Goal: Information Seeking & Learning: Compare options

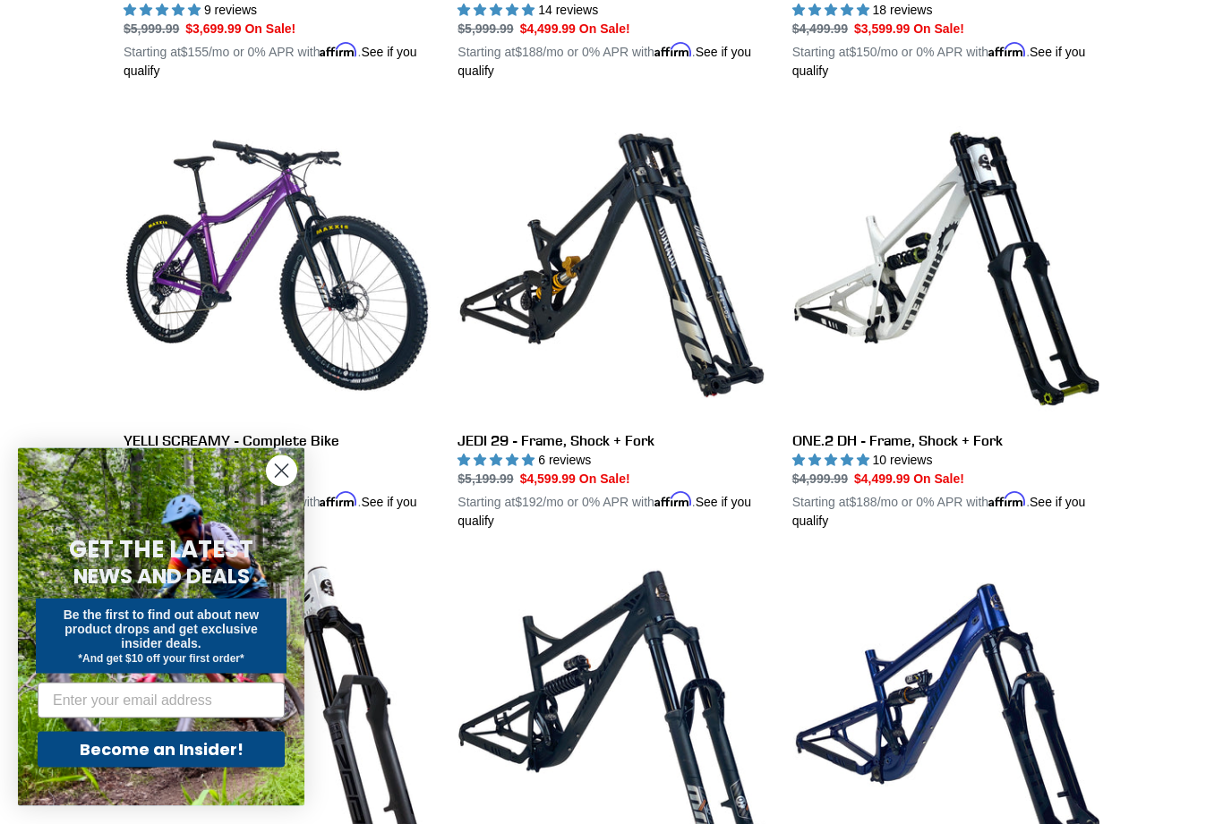
scroll to position [1322, 0]
click at [291, 486] on circle "Close dialog" at bounding box center [282, 471] width 30 height 30
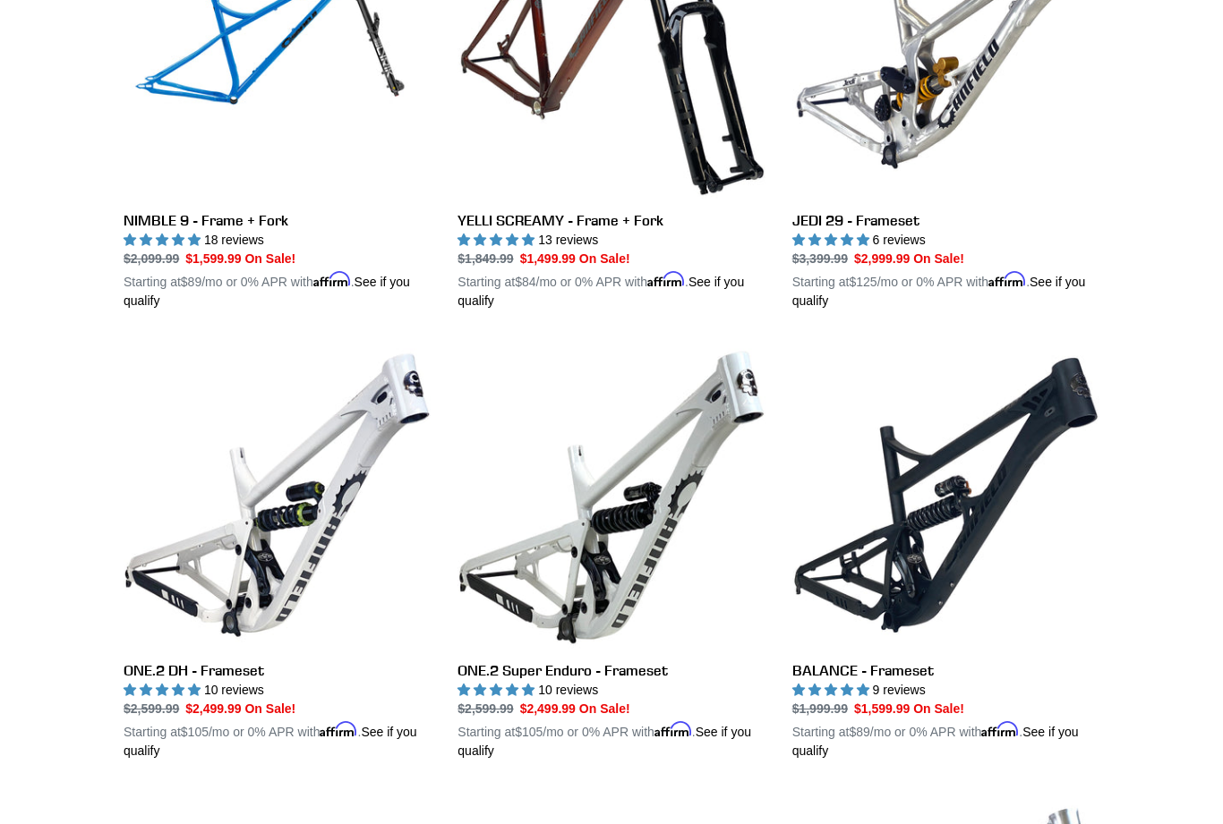
scroll to position [2443, 0]
click at [267, 532] on link "ONE.2 DH - Frameset" at bounding box center [277, 551] width 307 height 419
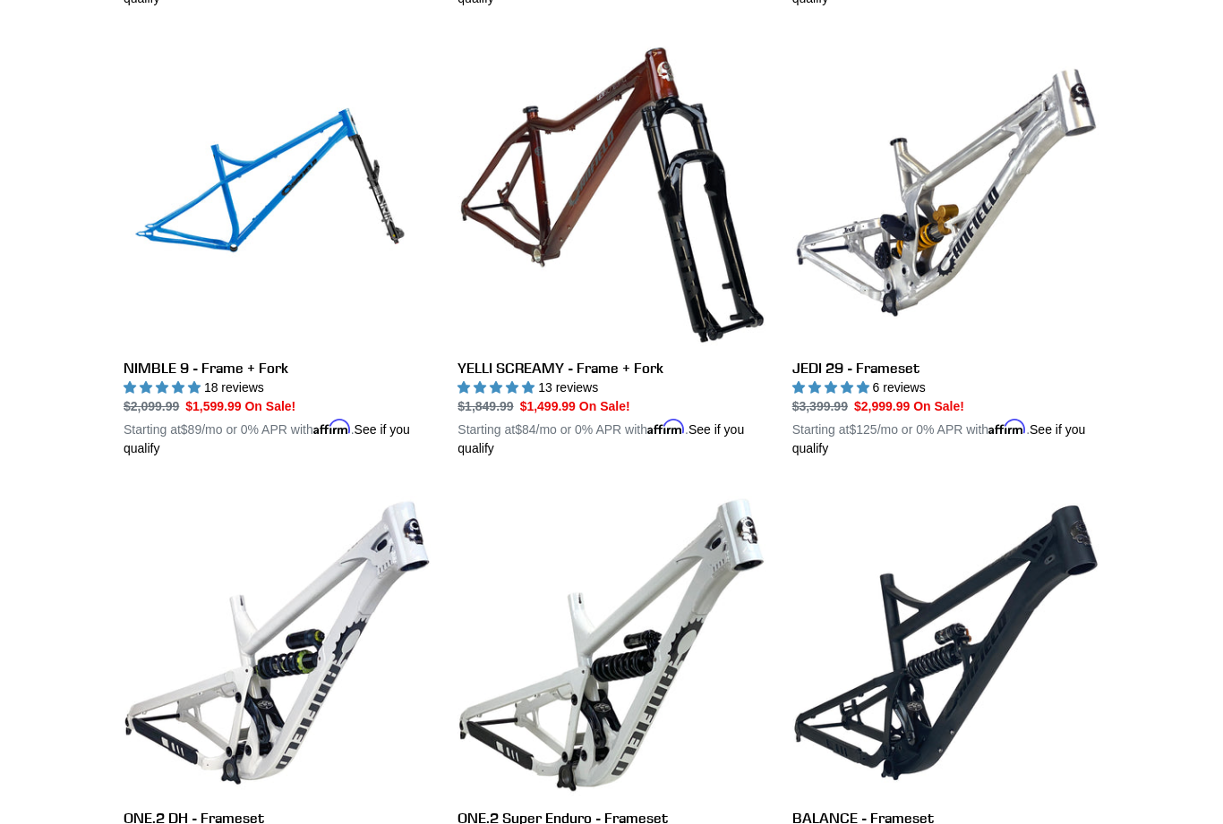
scroll to position [2277, 0]
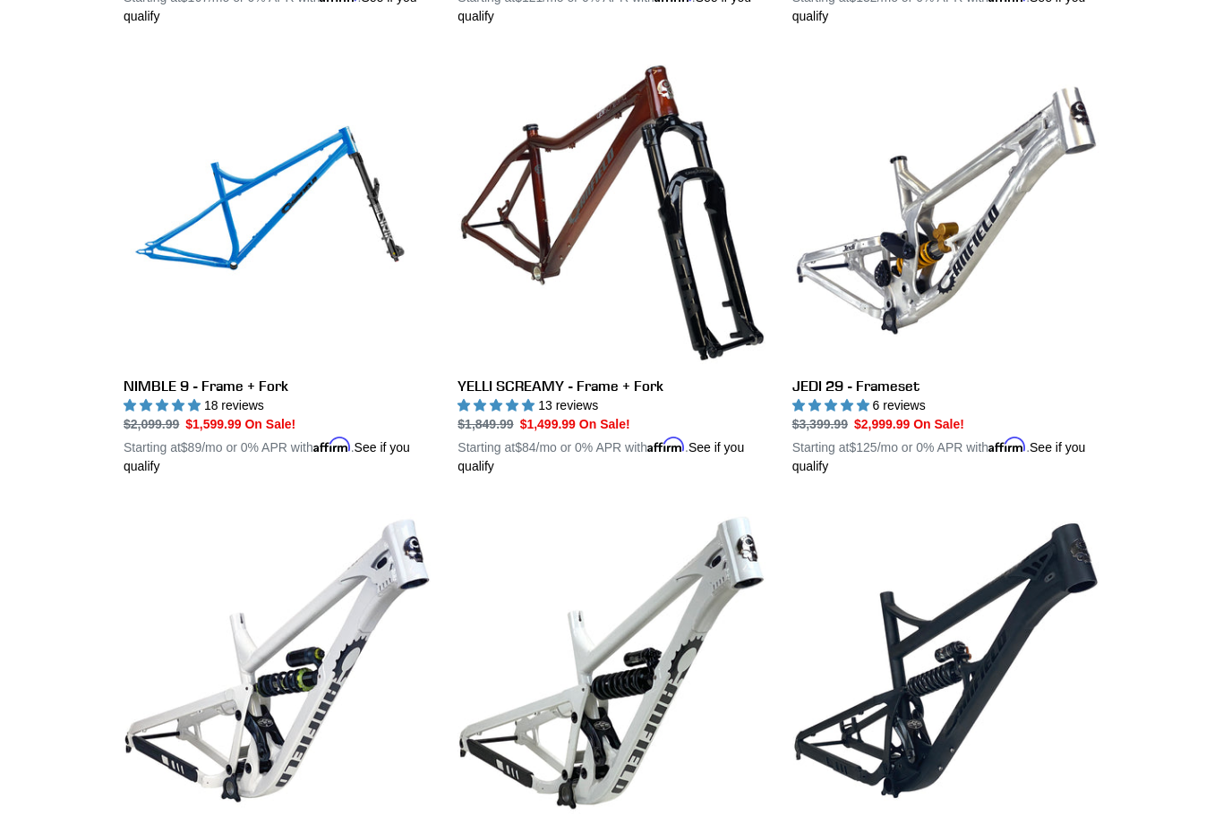
click at [936, 252] on link "JEDI 29 - Frameset" at bounding box center [945, 266] width 307 height 419
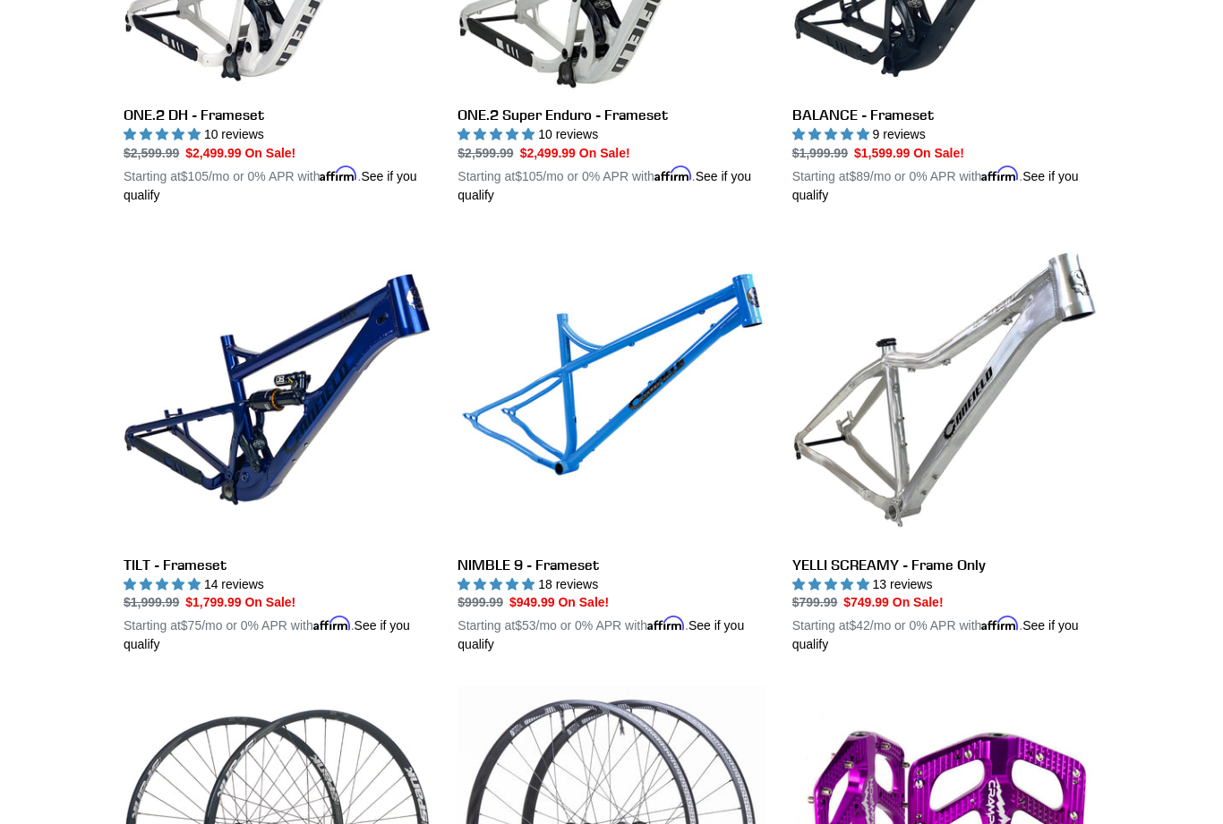
scroll to position [3064, 0]
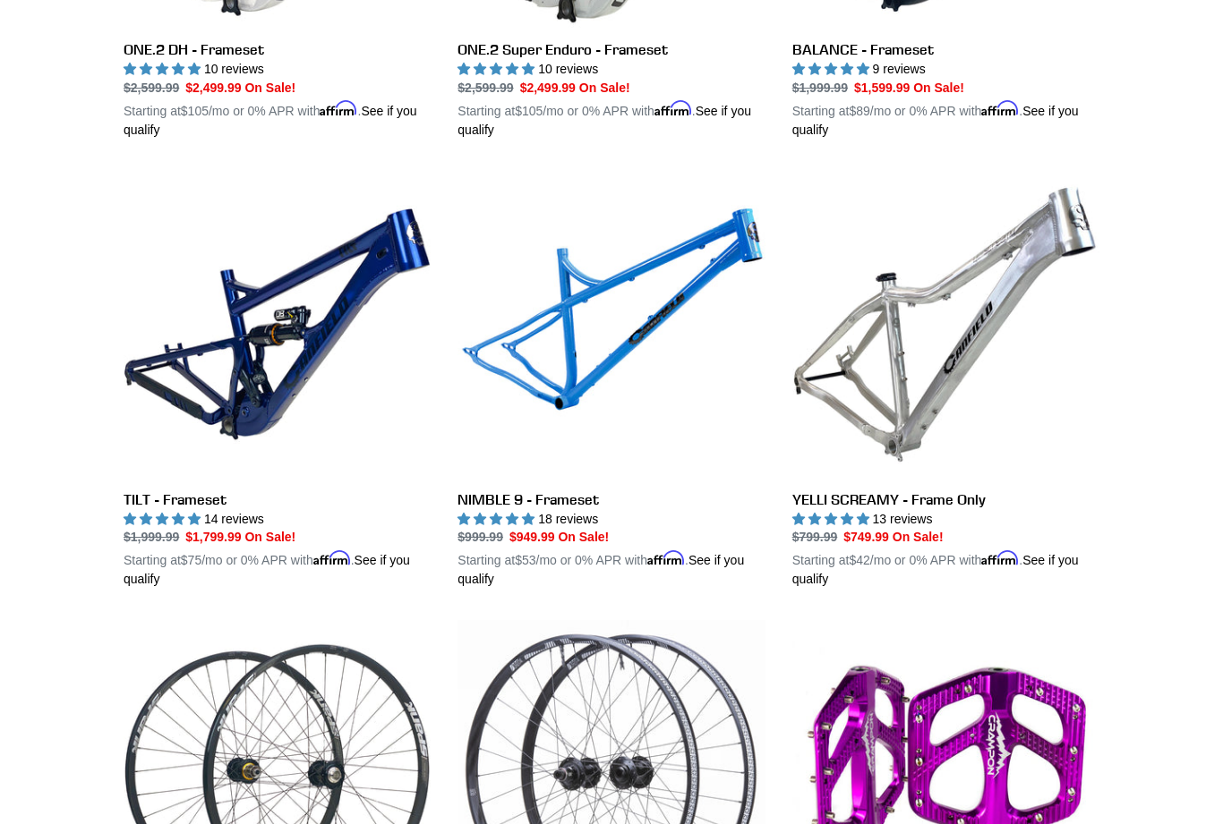
click at [193, 360] on link "TILT - Frameset" at bounding box center [277, 380] width 307 height 419
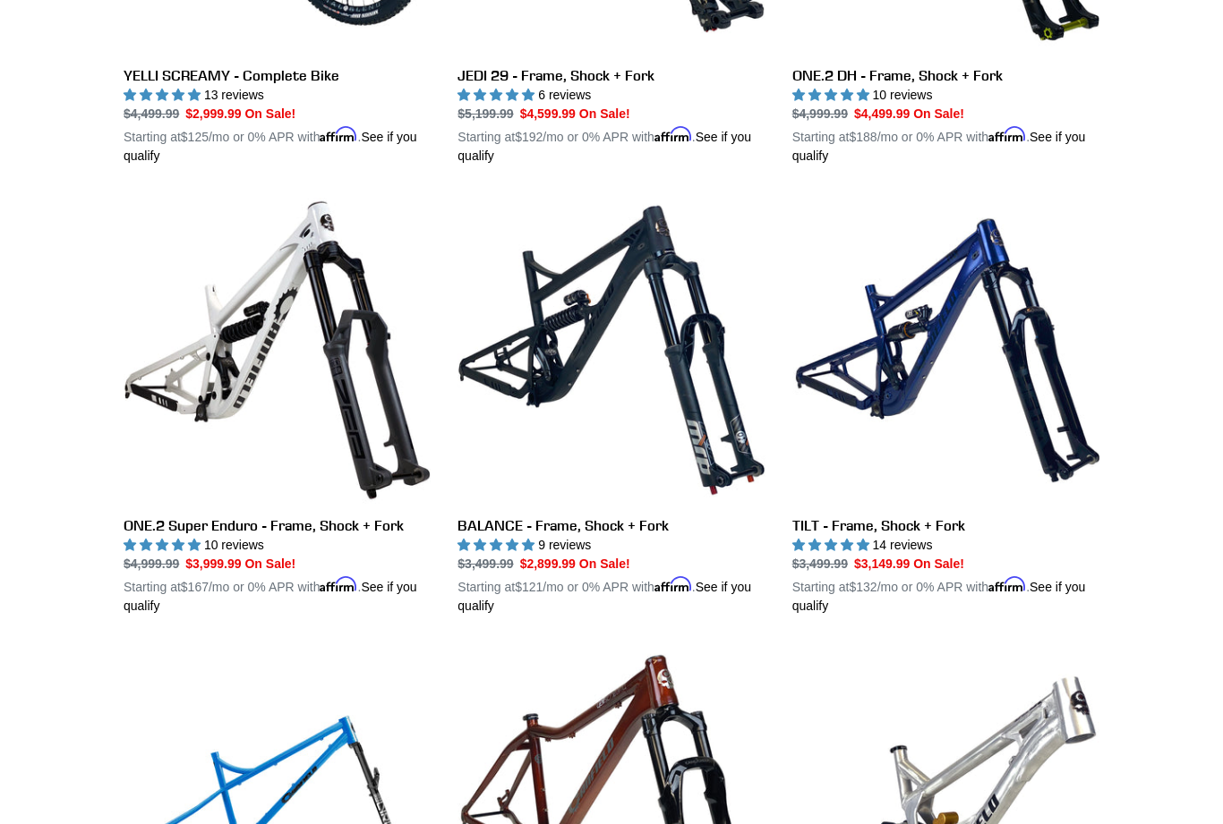
scroll to position [1668, 0]
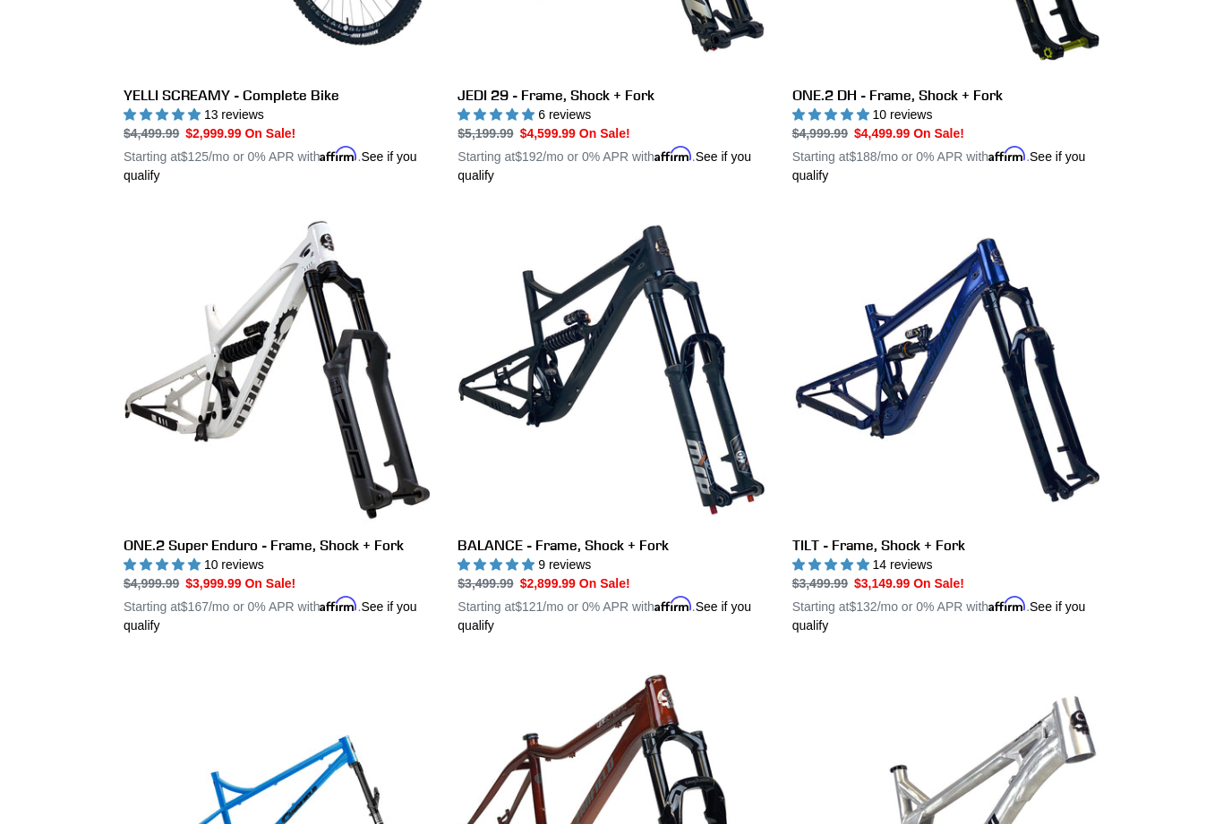
click at [541, 352] on link "BALANCE - Frame, Shock + Fork" at bounding box center [610, 426] width 307 height 419
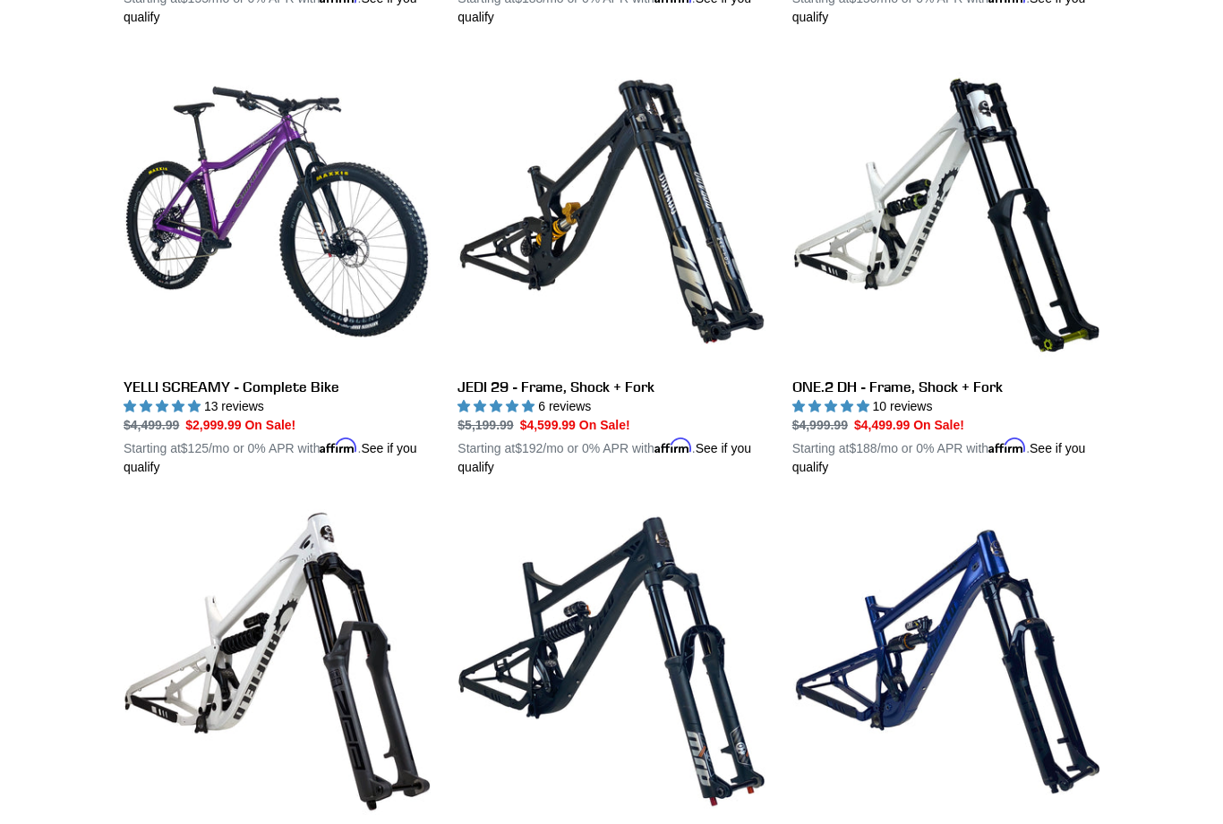
scroll to position [1359, 0]
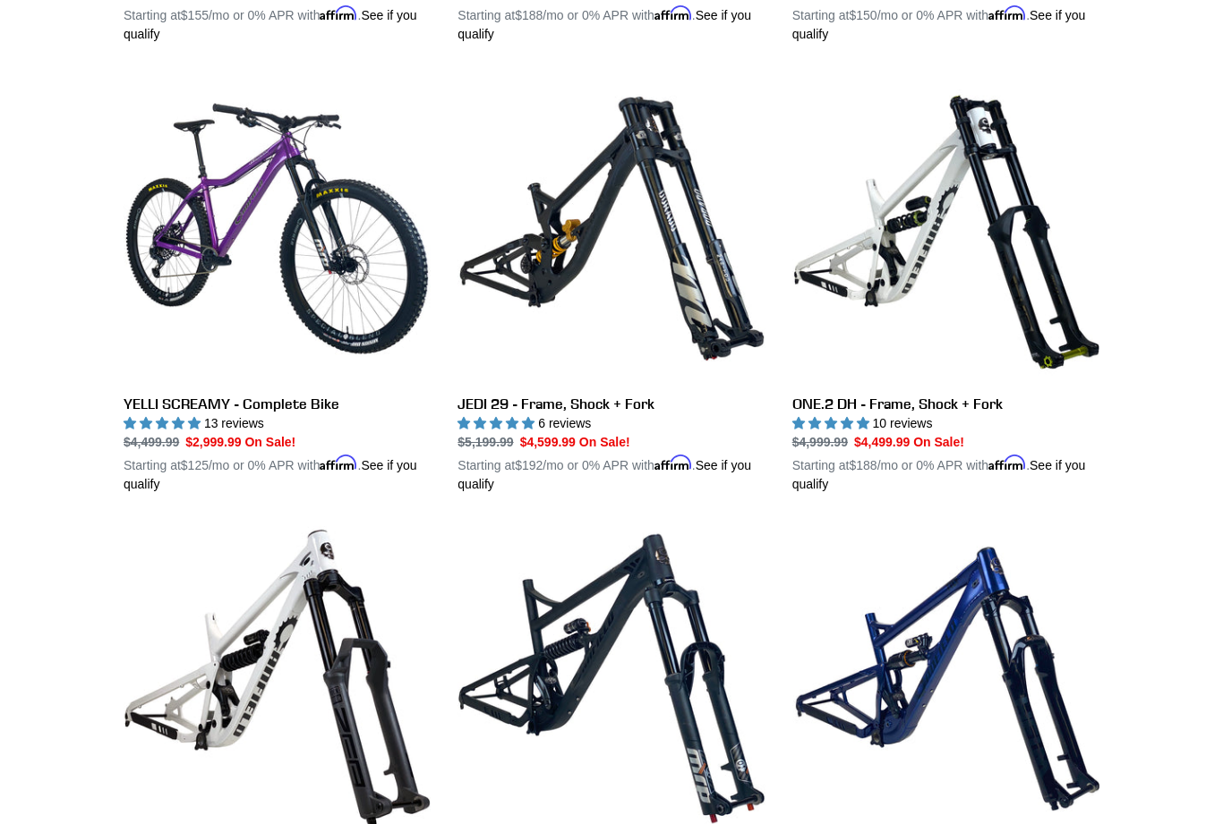
click at [541, 236] on link "JEDI 29 - Frame, Shock + Fork" at bounding box center [610, 284] width 307 height 419
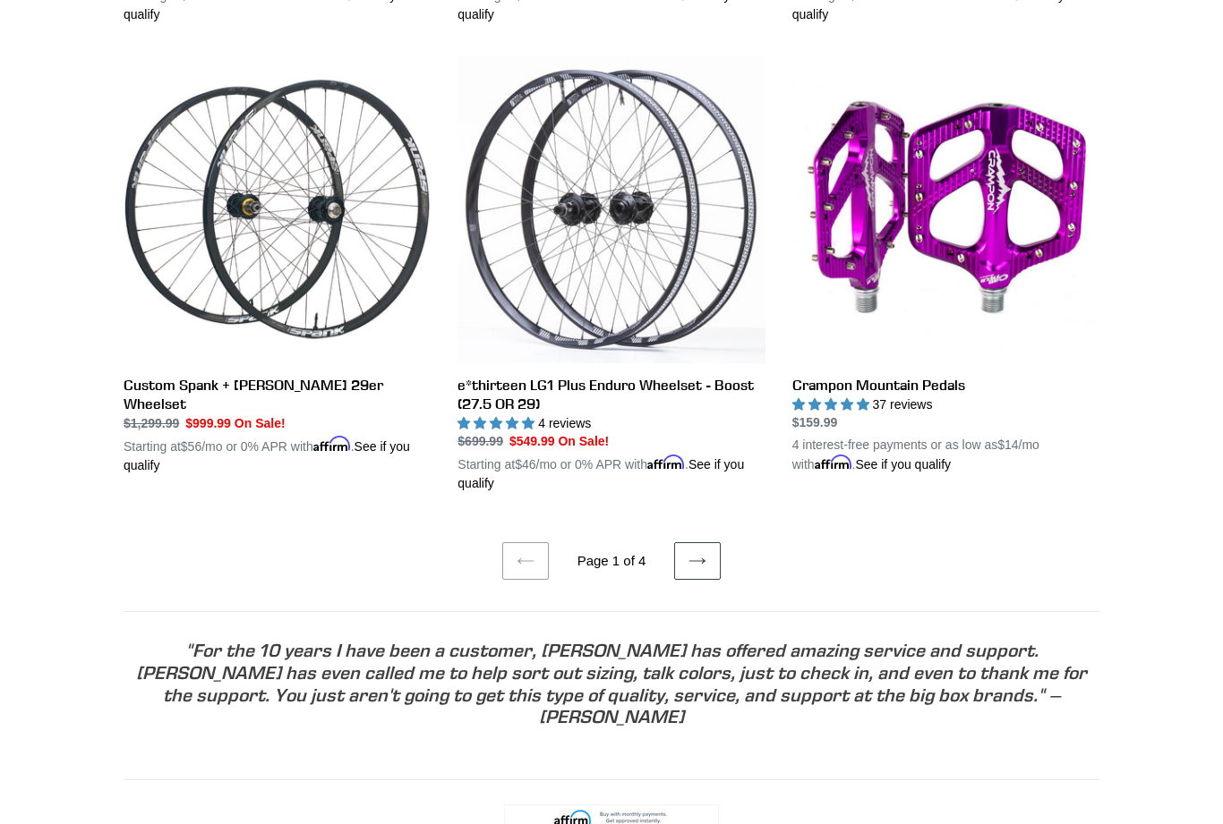
scroll to position [3642, 0]
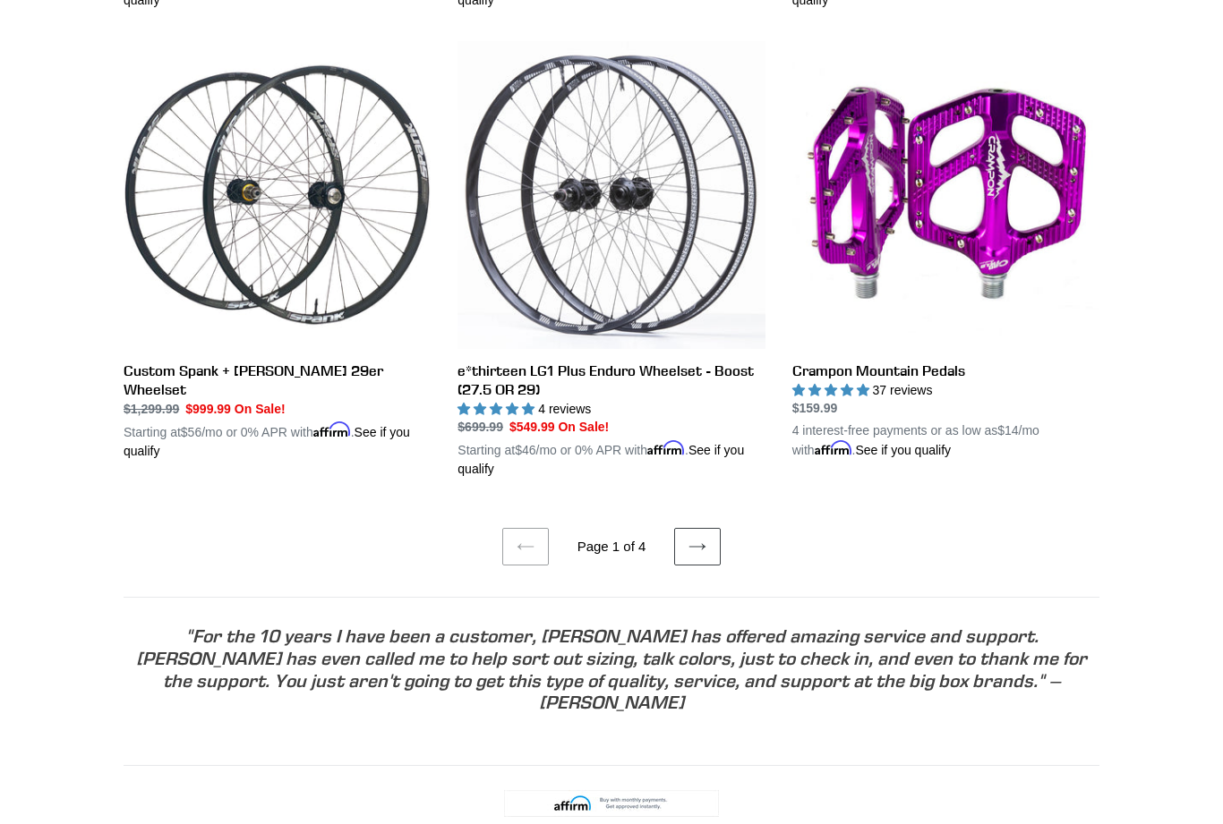
click at [712, 535] on link "Next page" at bounding box center [697, 548] width 47 height 38
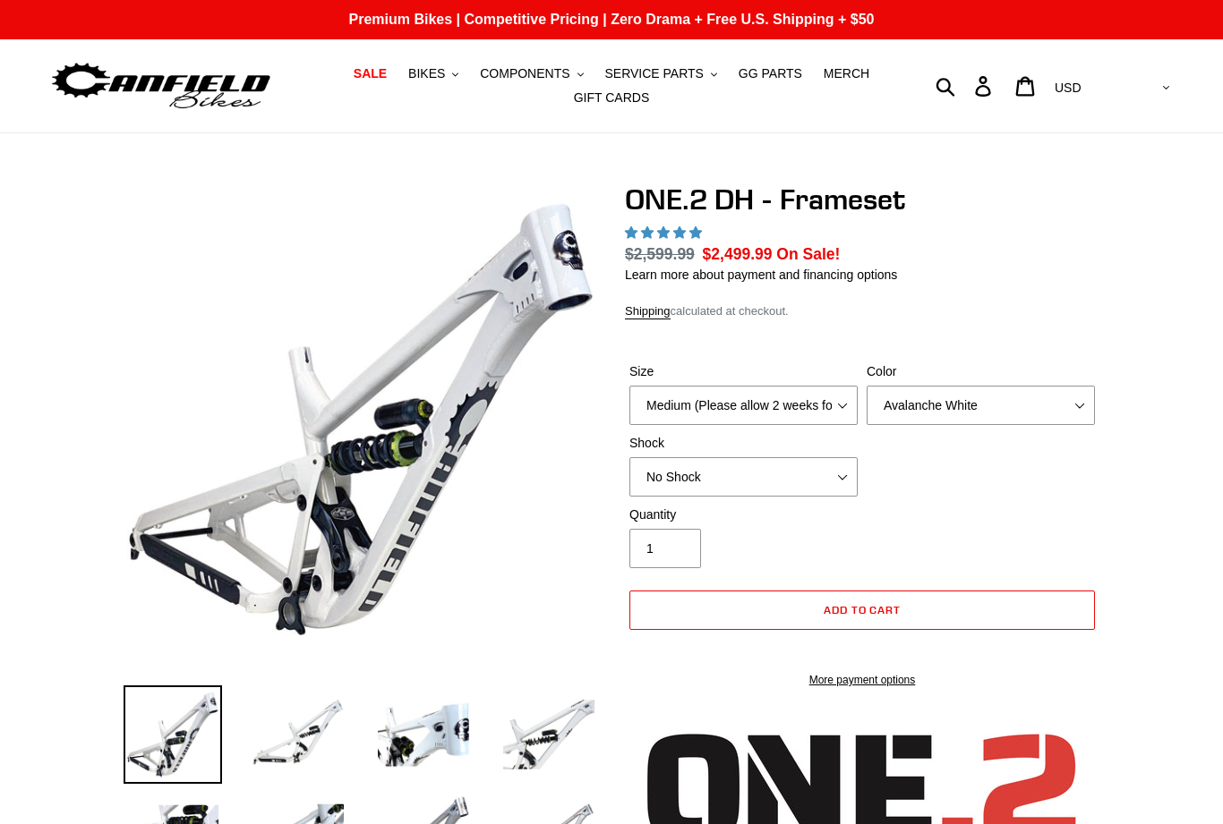
select select "highest-rating"
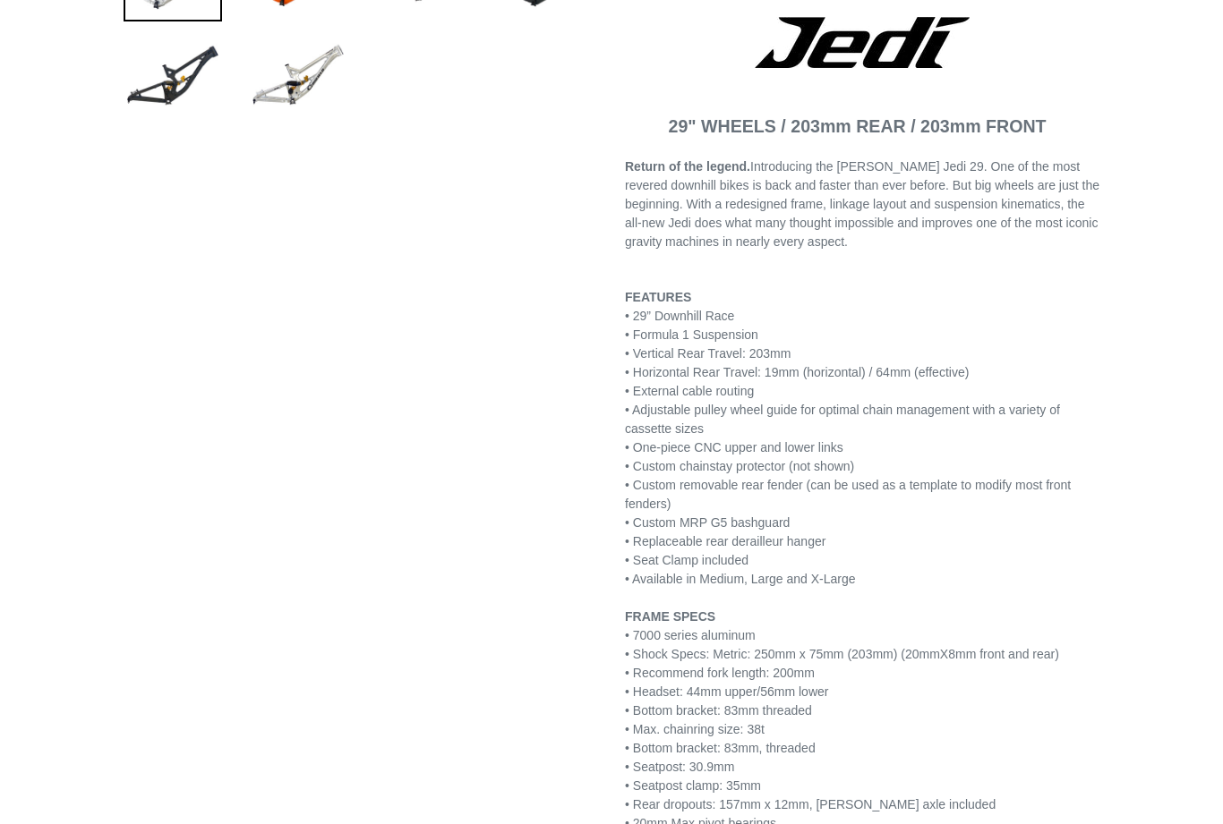
select select "highest-rating"
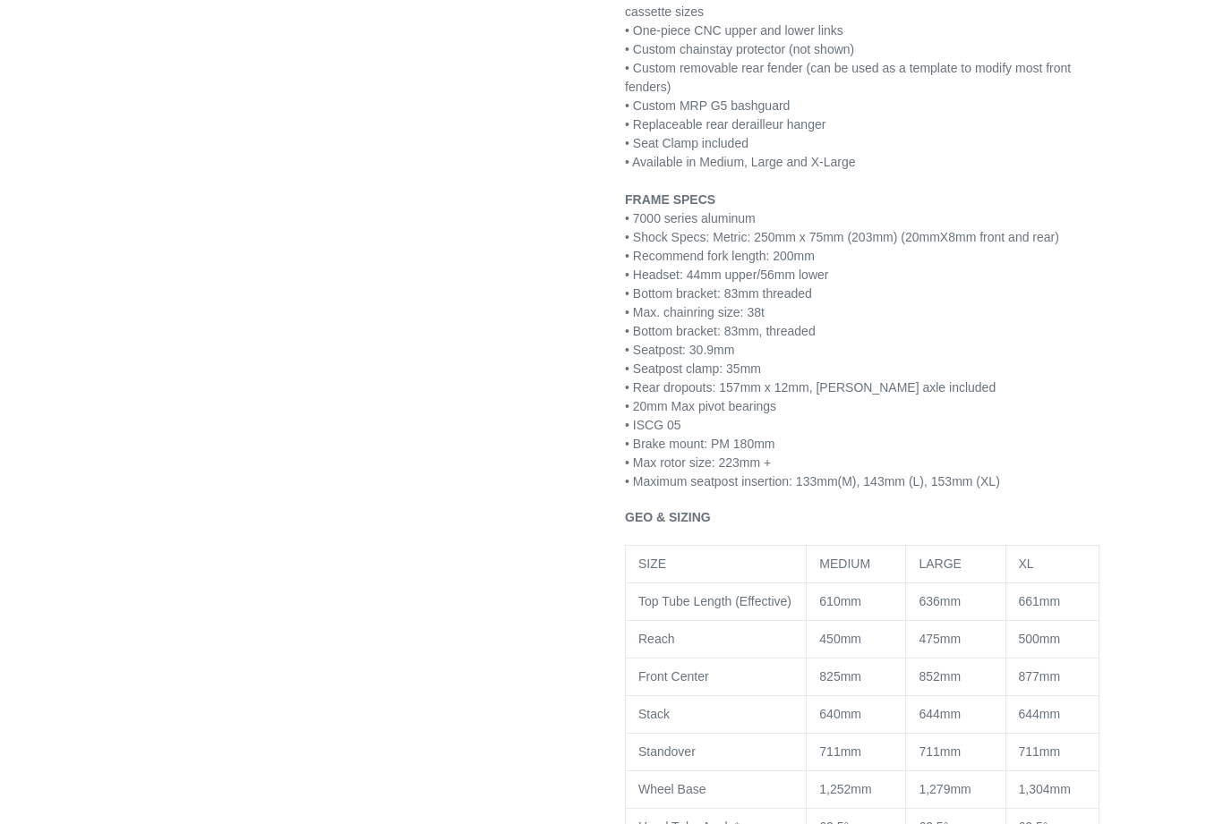
scroll to position [1096, 0]
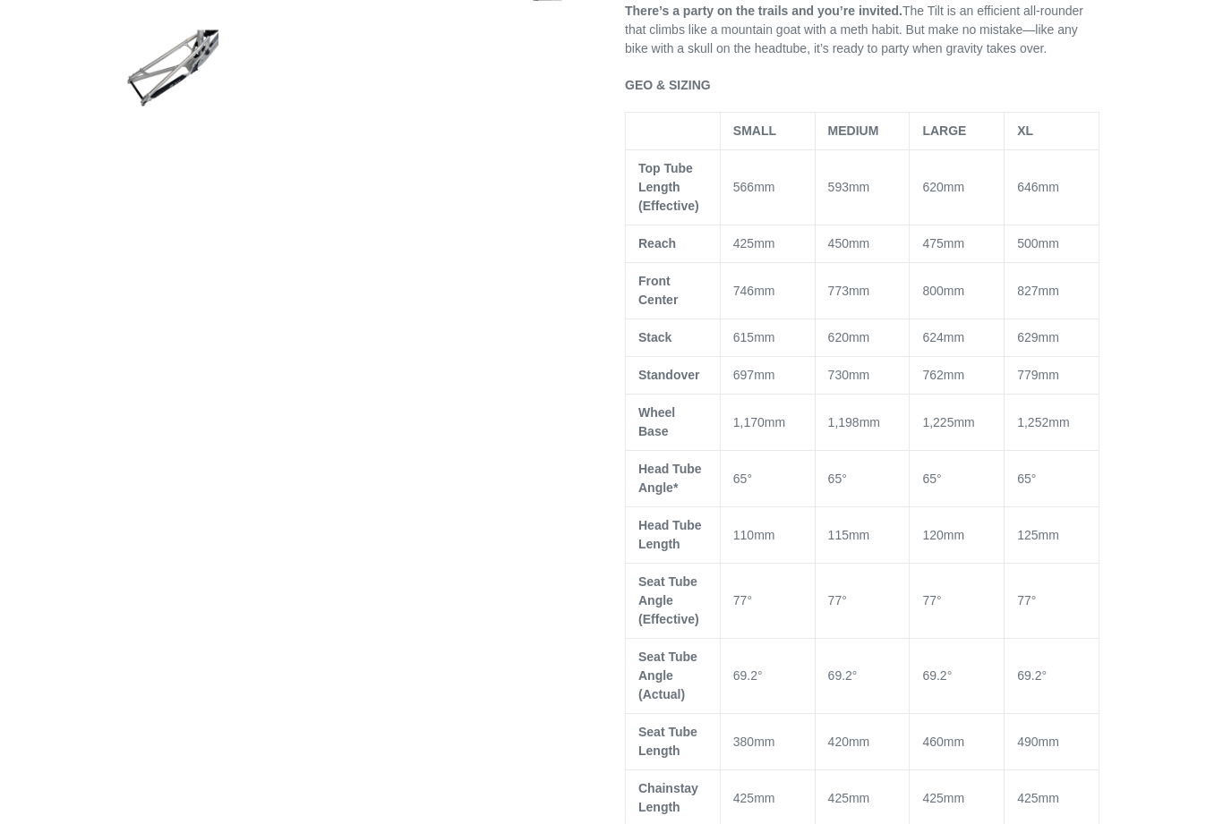
select select "highest-rating"
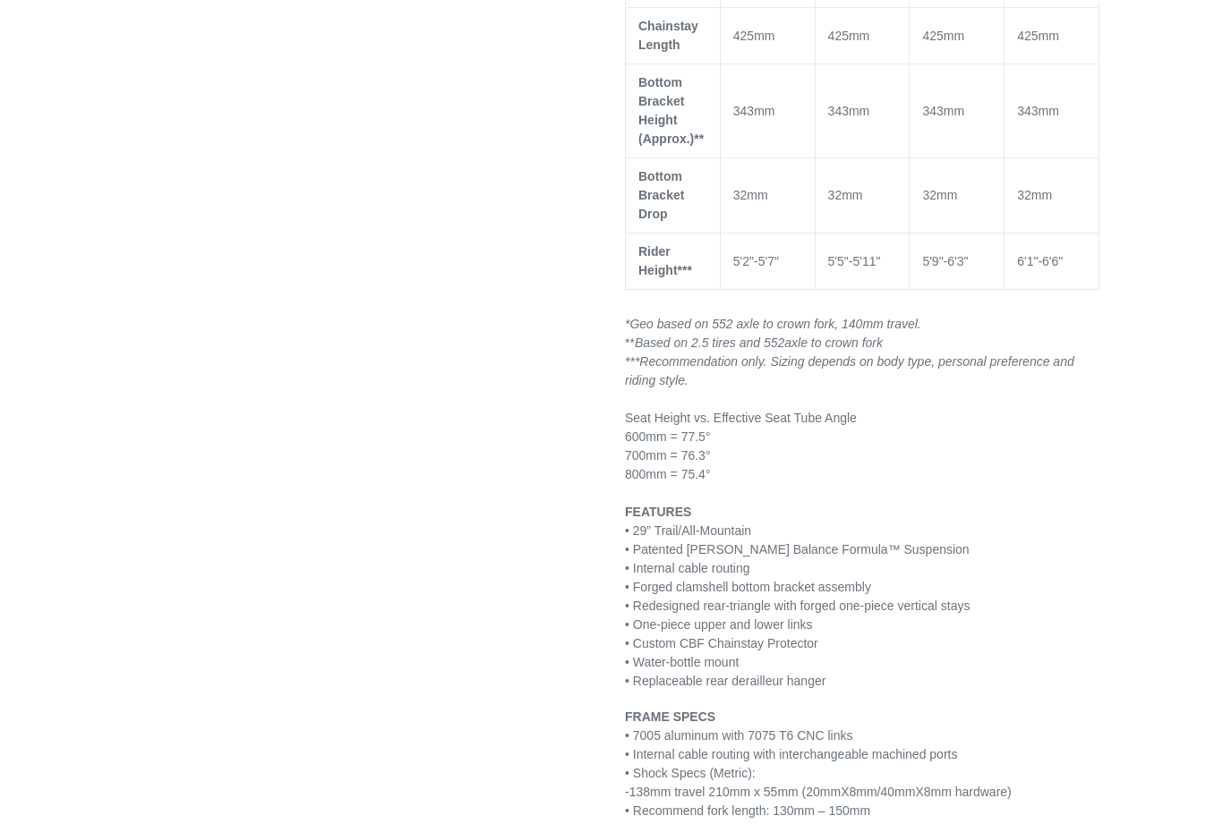
scroll to position [1765, 0]
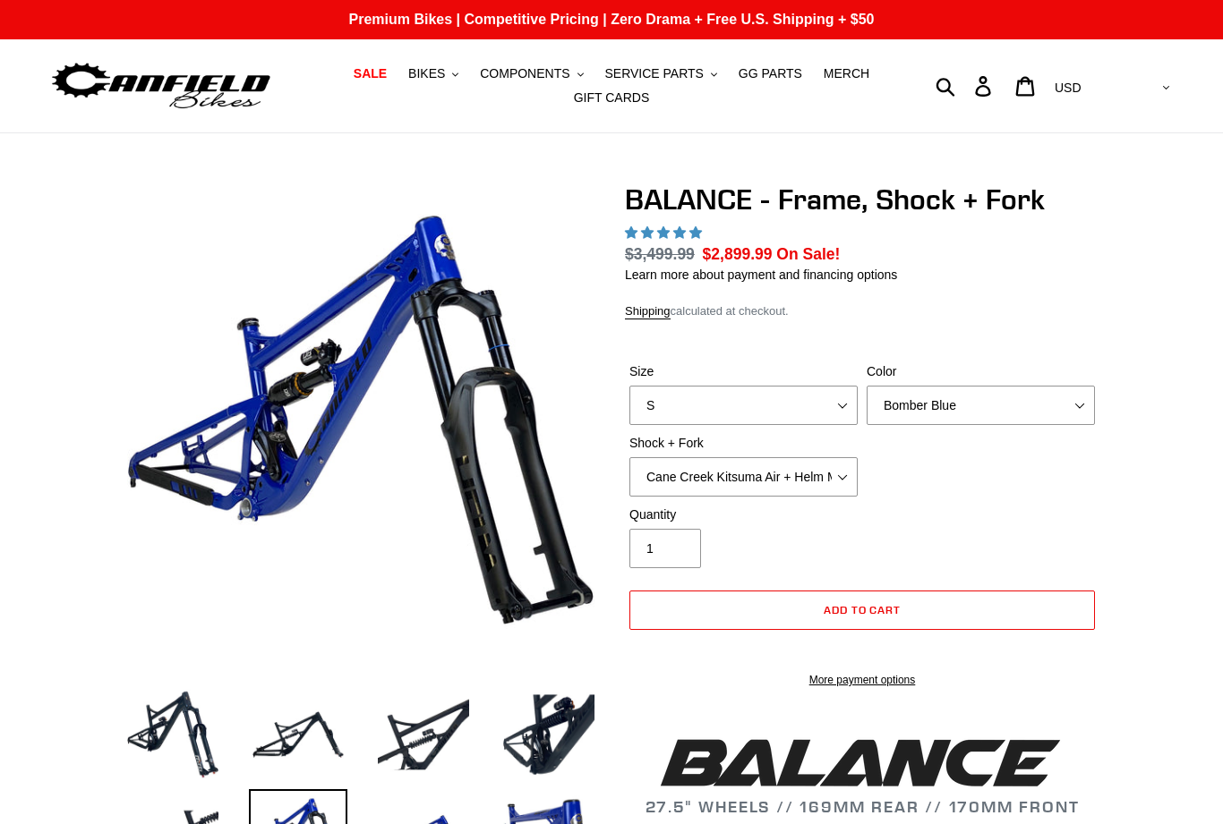
select select "highest-rating"
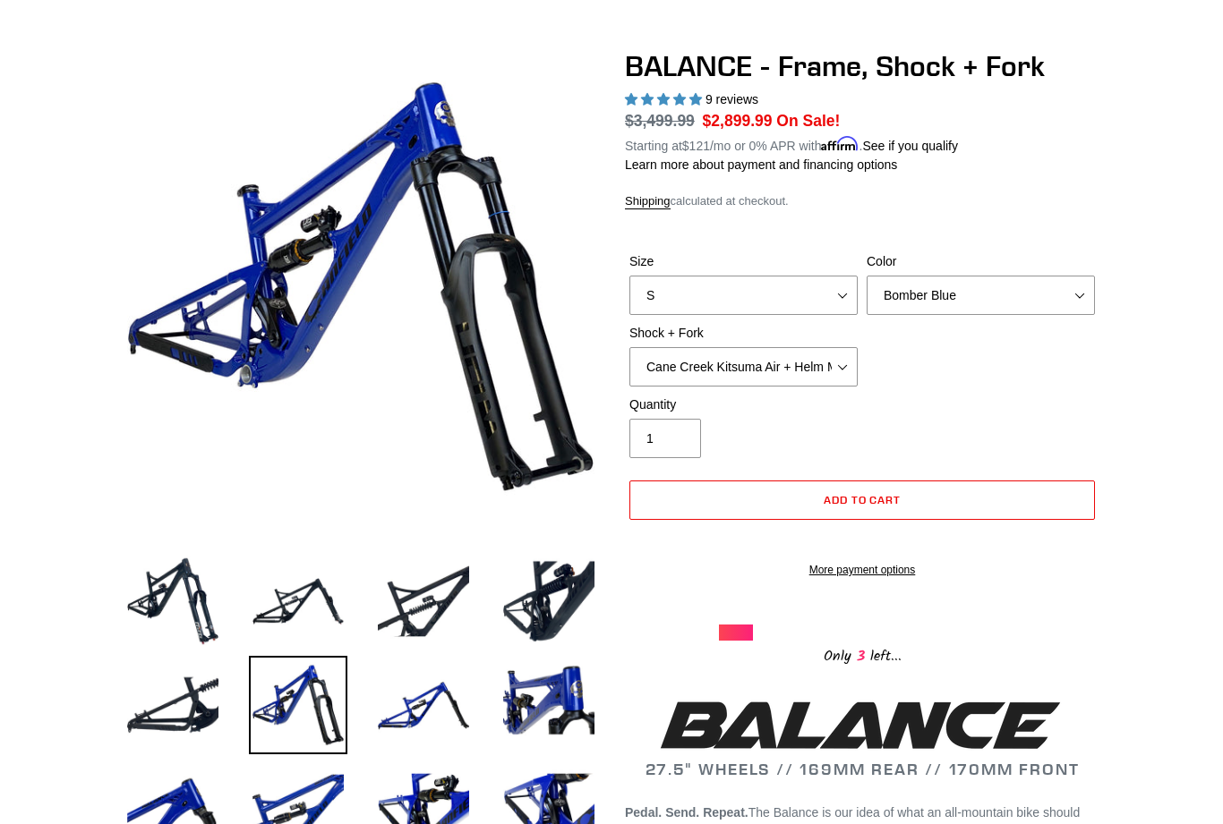
scroll to position [81, 0]
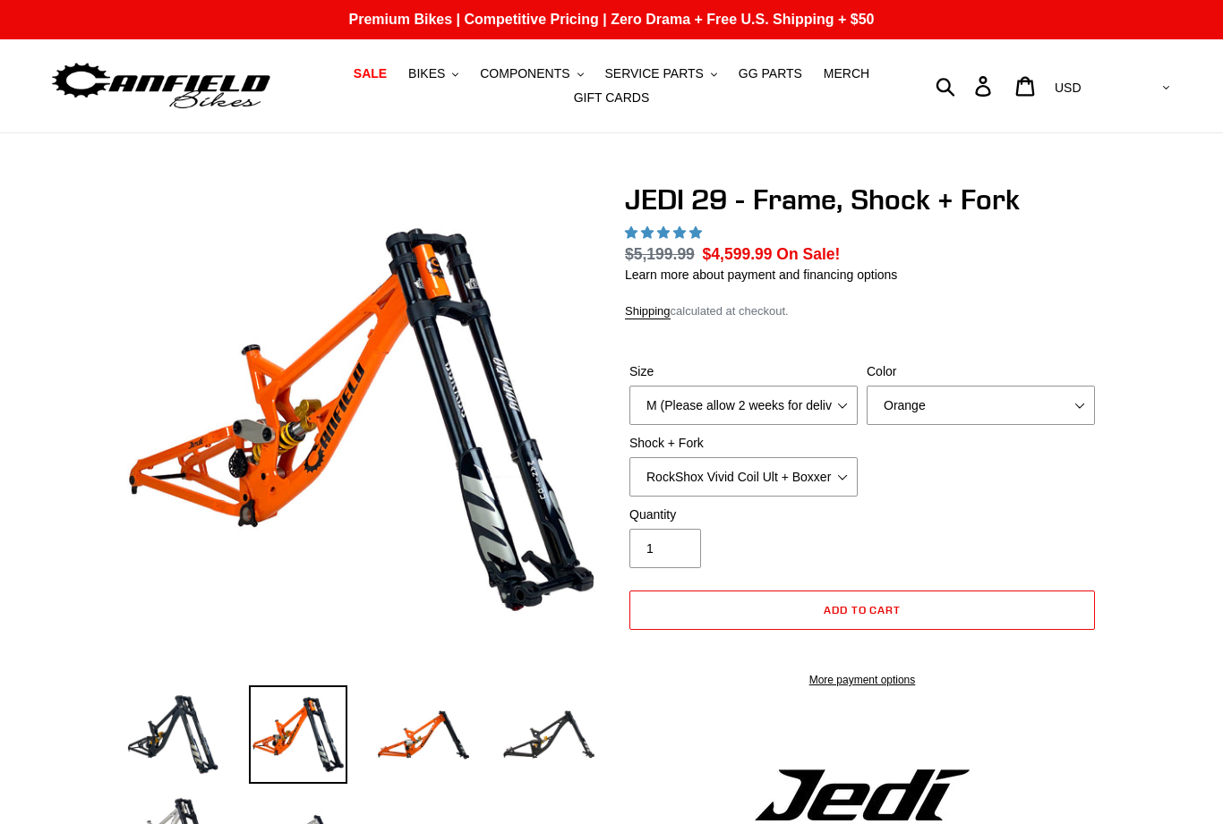
select select "highest-rating"
click at [1024, 397] on select "Orange Stealth Black Raw" at bounding box center [980, 405] width 228 height 39
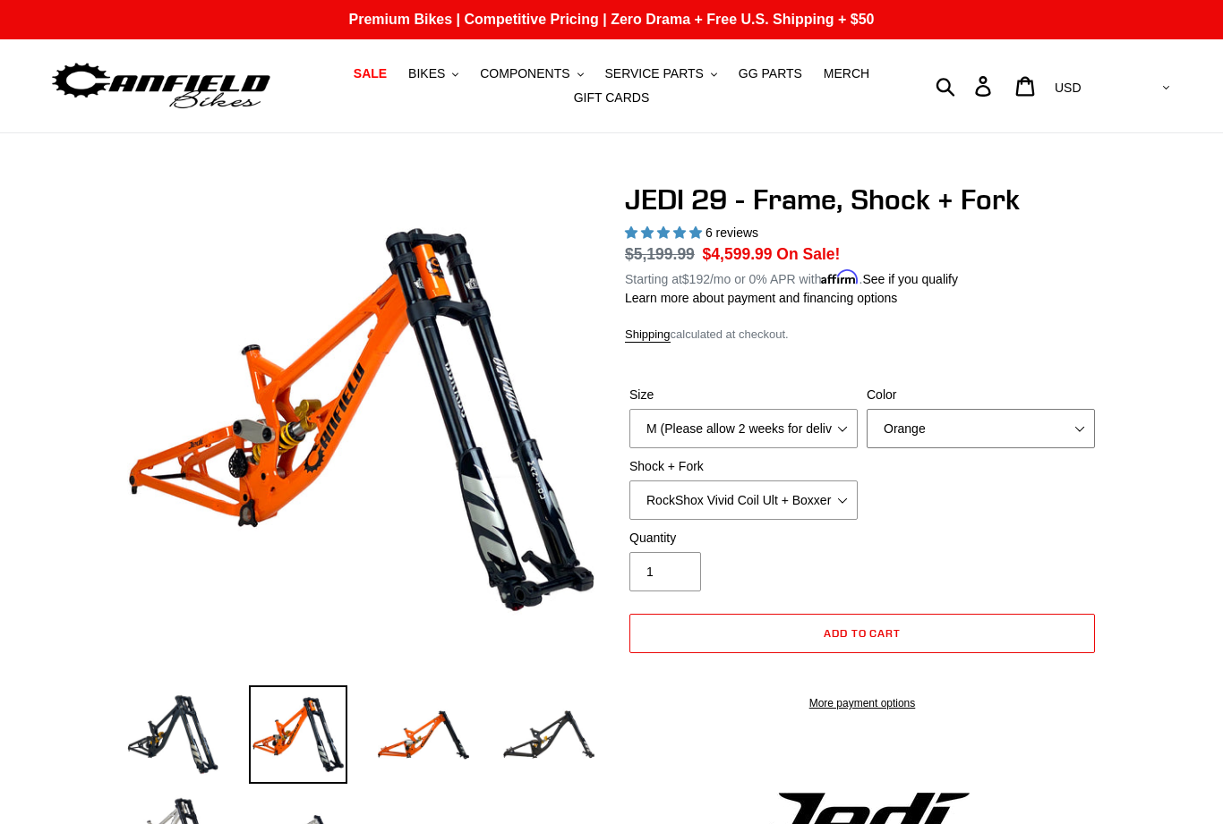
select select "Raw"
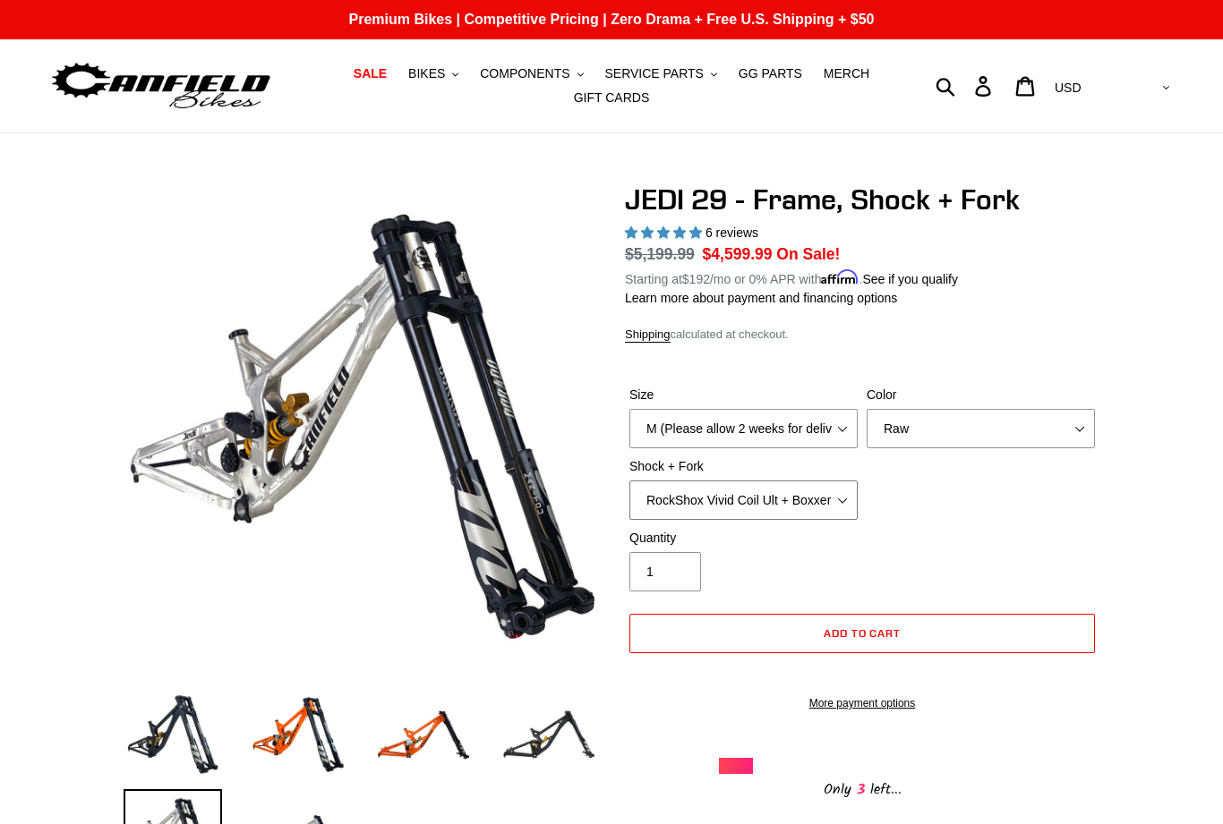
click at [814, 482] on select "RockShox Vivid Coil Ult + Boxxer RC2 C3 Ult Fox DHX2 250x75 + Fox 40 Float Grip…" at bounding box center [743, 500] width 228 height 39
select select "EXT Storia LOK V3 + EXT Vaia 200"
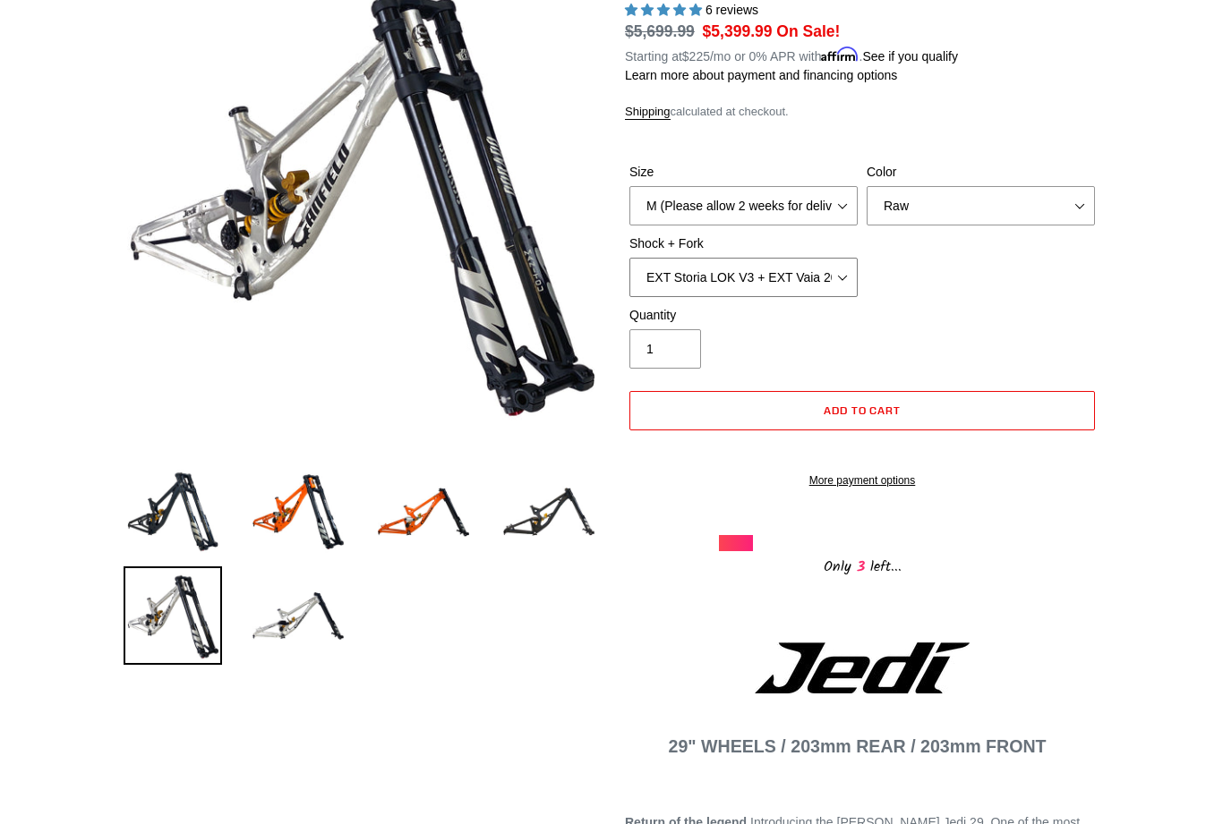
scroll to position [223, 0]
click at [309, 613] on img at bounding box center [298, 616] width 98 height 98
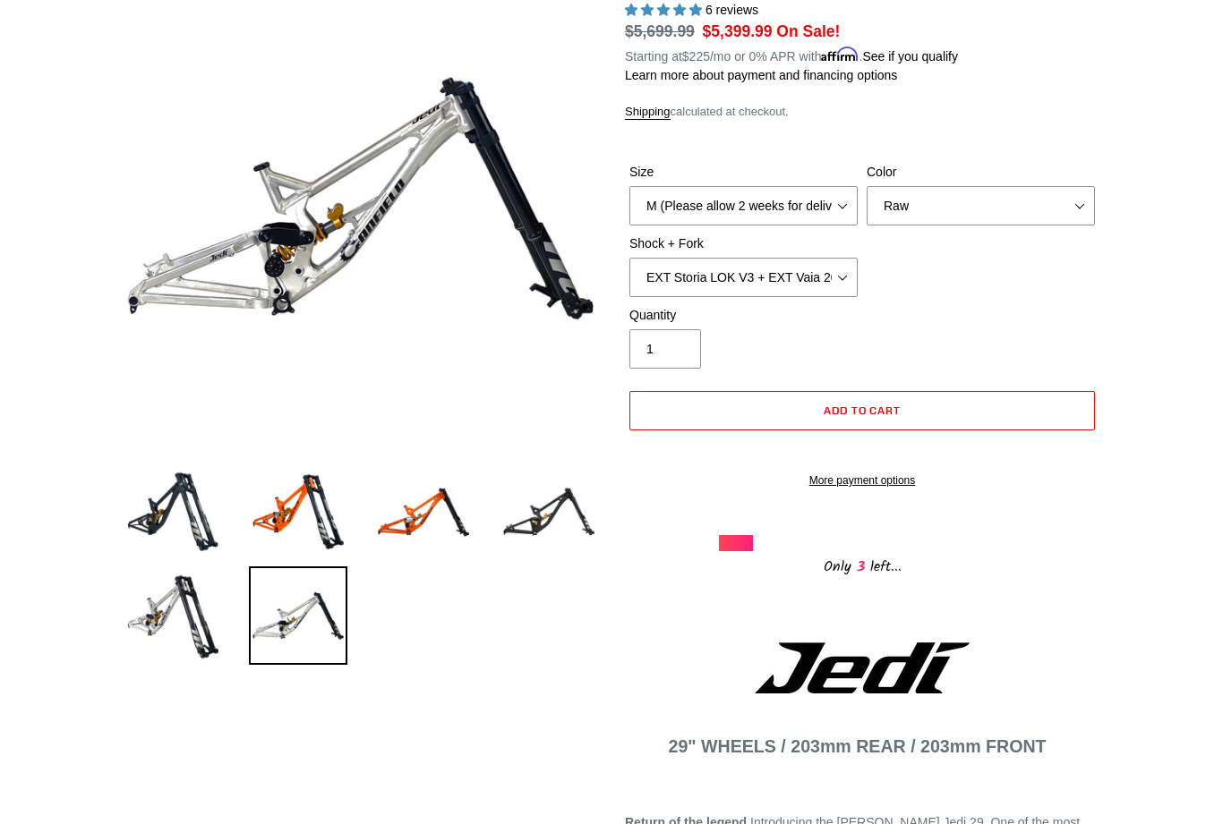
click at [541, 505] on img at bounding box center [548, 512] width 98 height 98
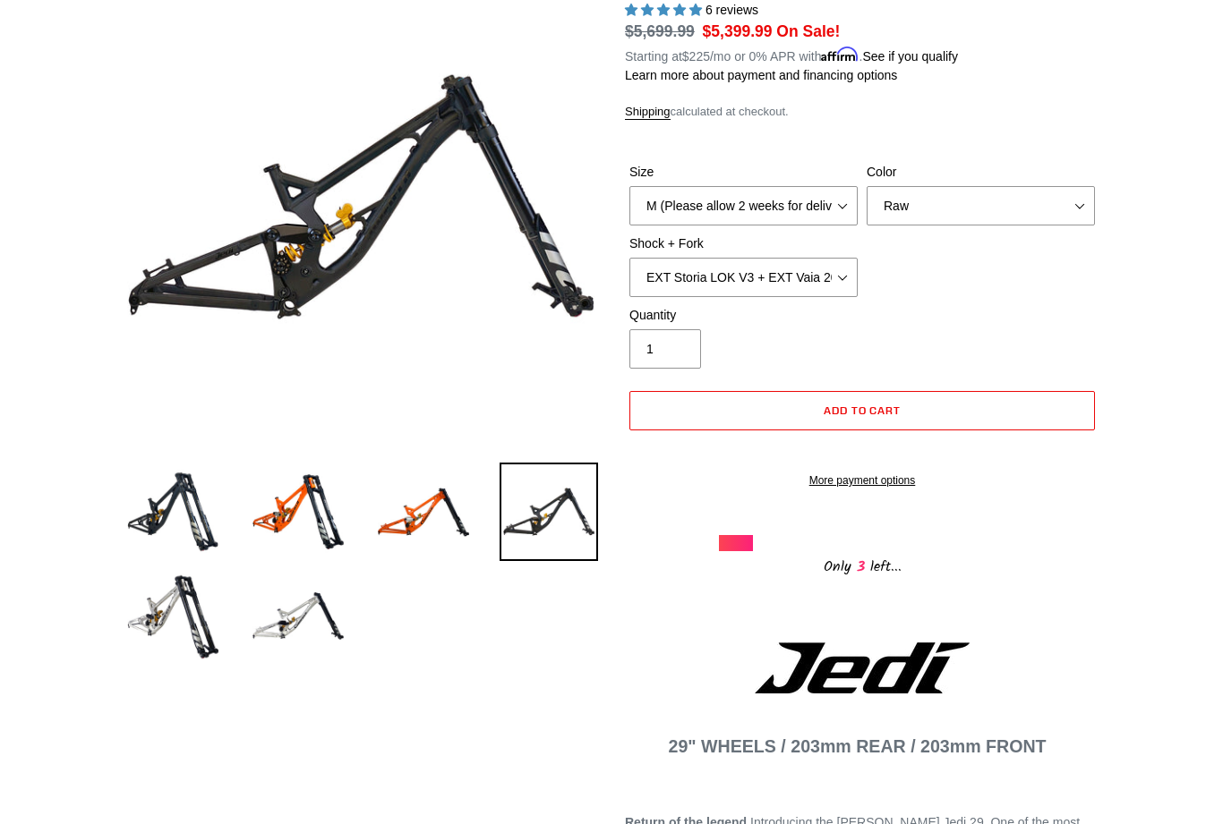
click at [424, 511] on img at bounding box center [423, 512] width 98 height 98
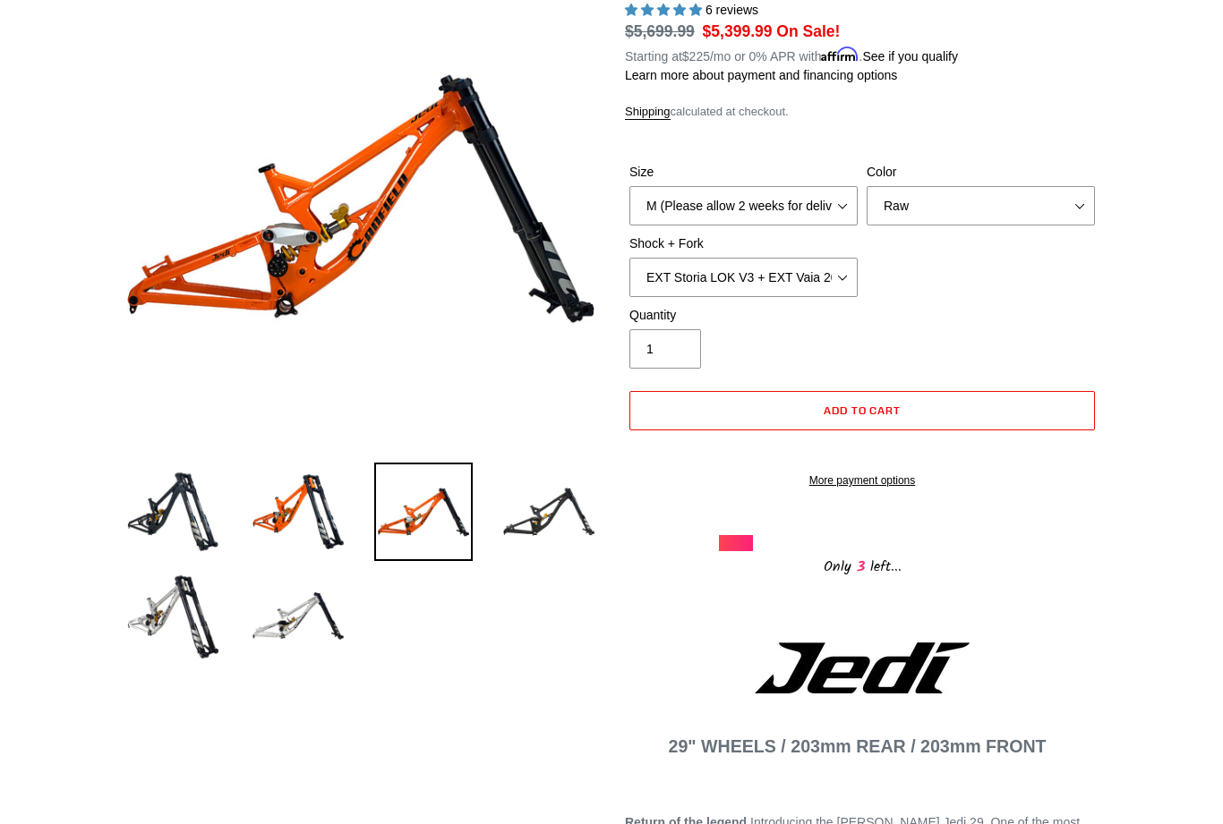
click at [288, 515] on img at bounding box center [298, 512] width 98 height 98
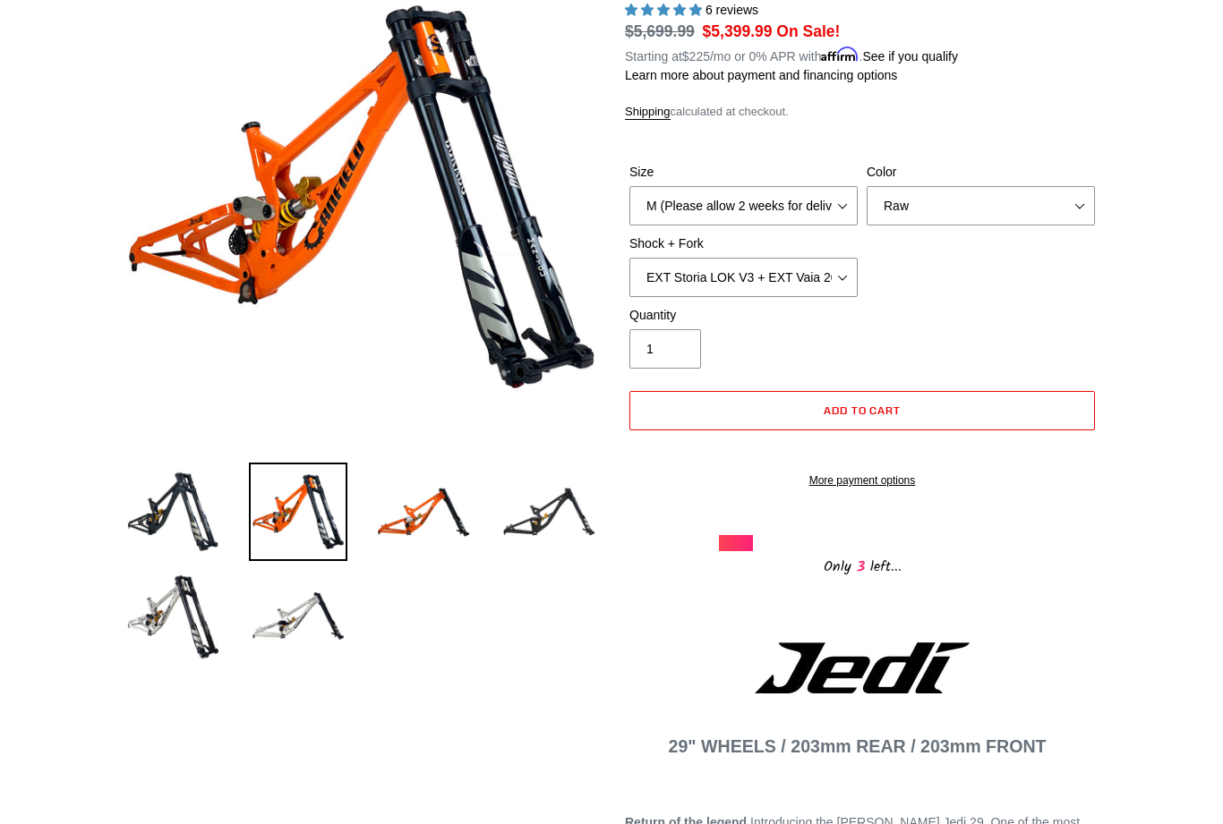
click at [175, 609] on img at bounding box center [173, 616] width 98 height 98
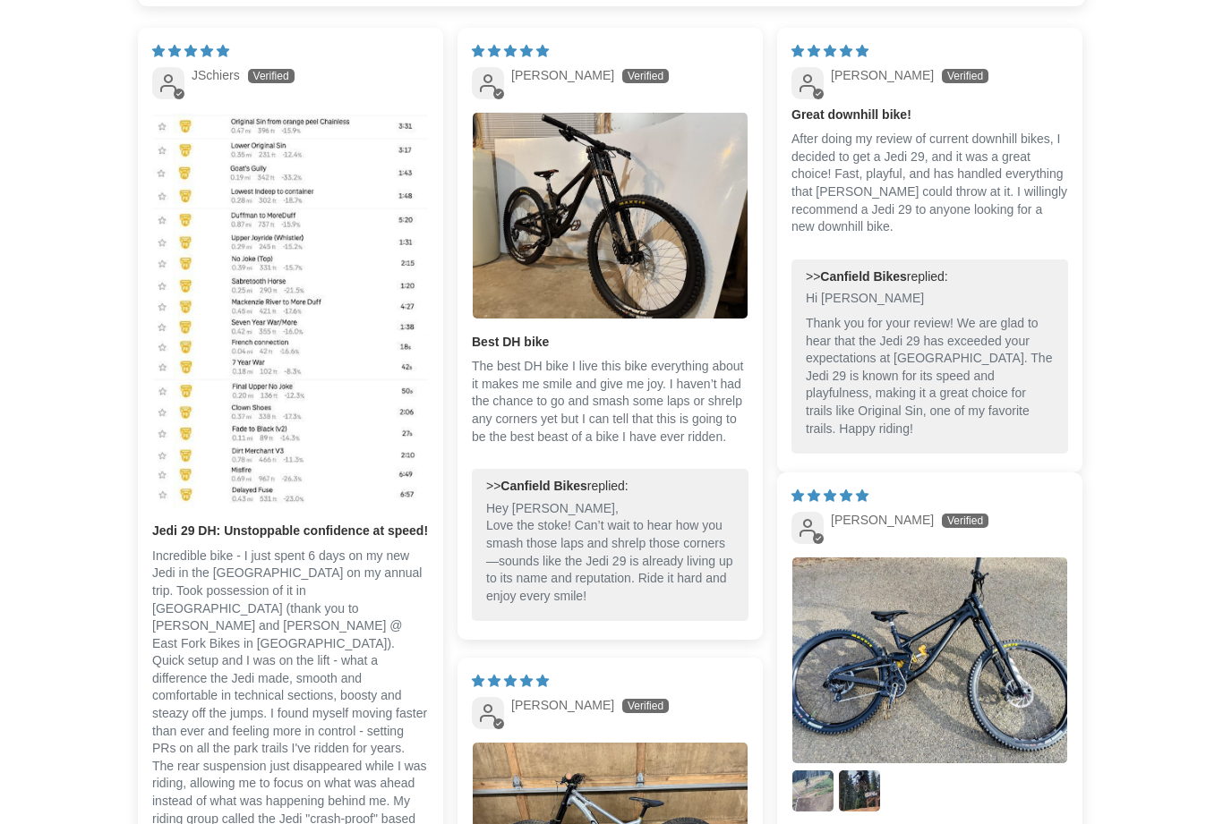
scroll to position [3355, 0]
click at [589, 270] on img "Link to user picture 1" at bounding box center [610, 216] width 275 height 206
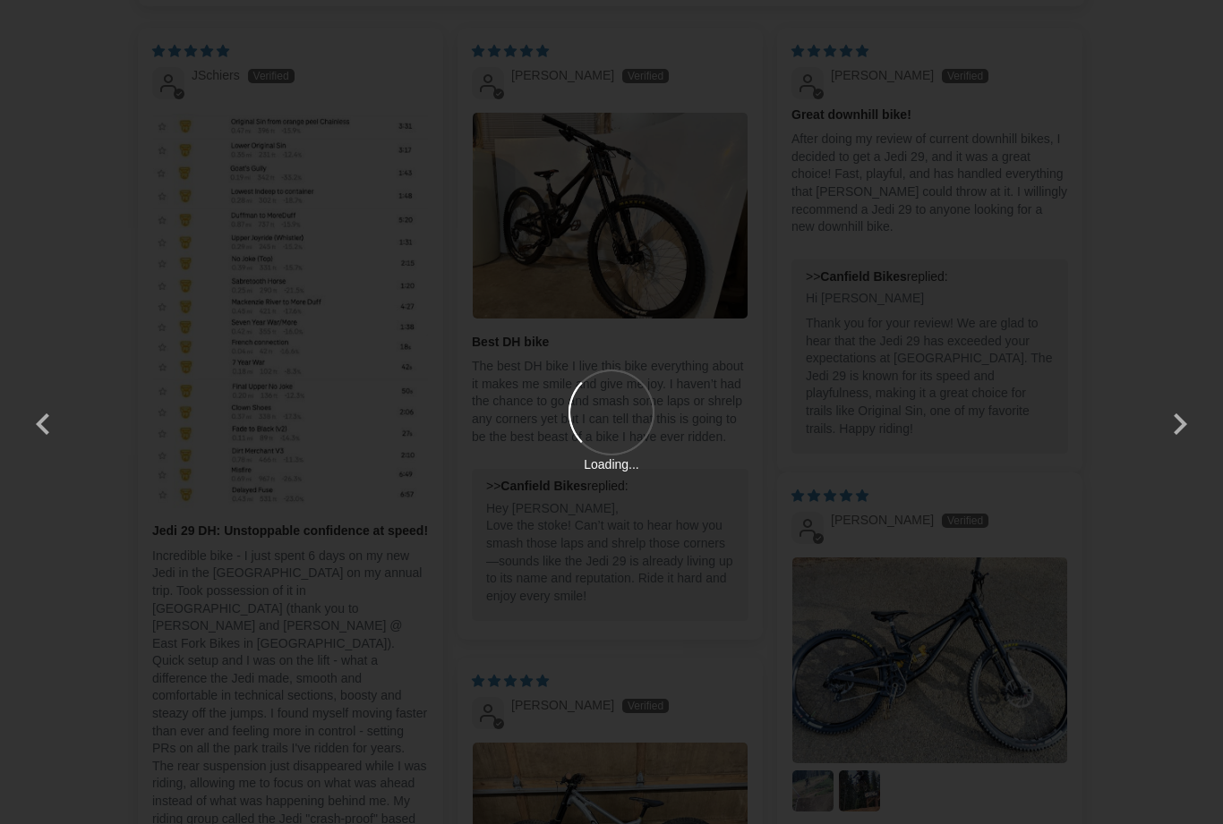
scroll to position [0, 0]
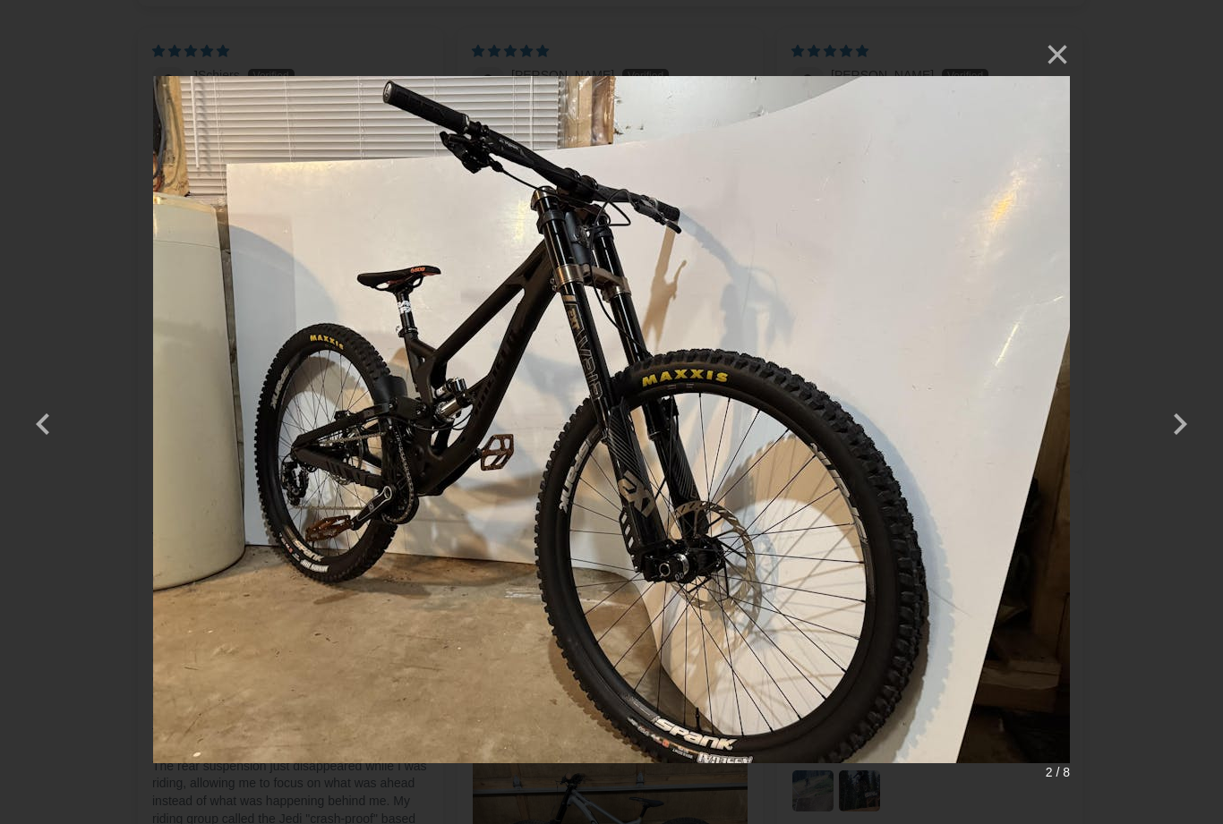
click at [1056, 56] on button "×" at bounding box center [1048, 54] width 43 height 43
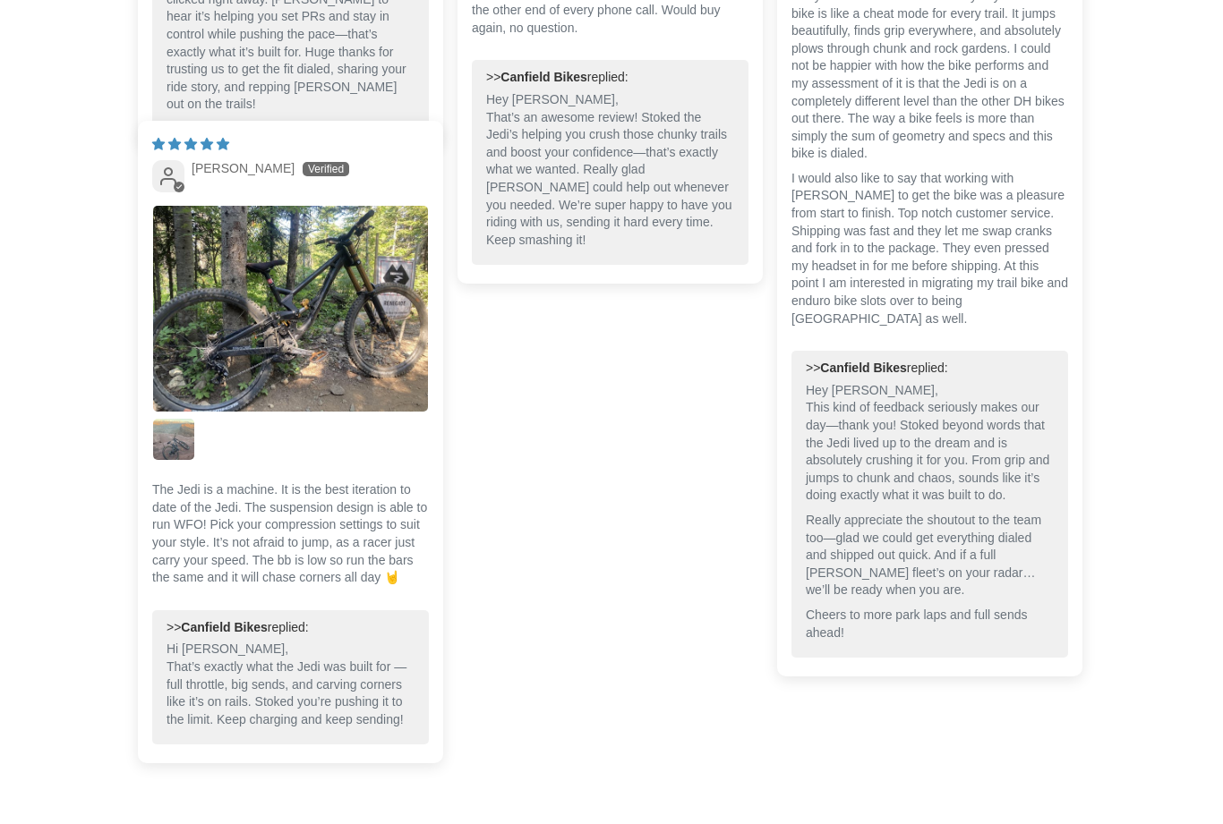
scroll to position [4486, 0]
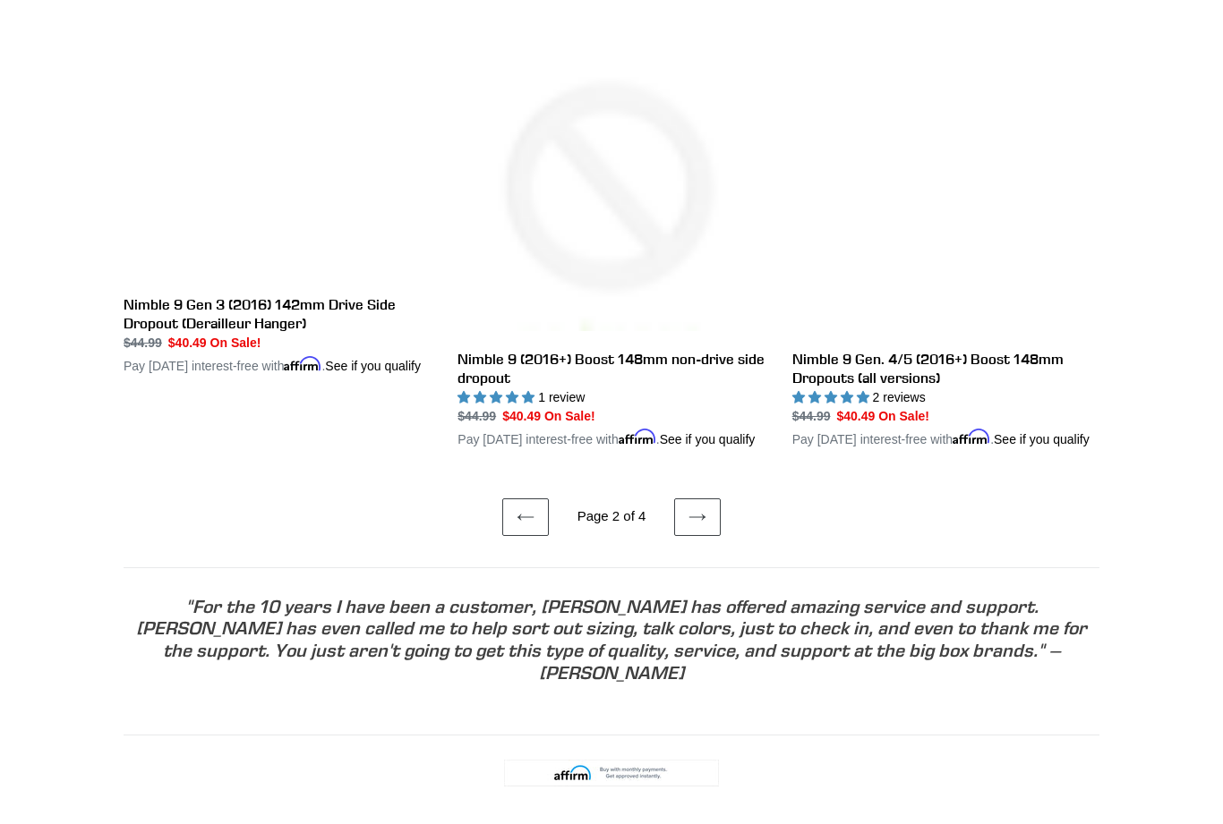
scroll to position [3940, 0]
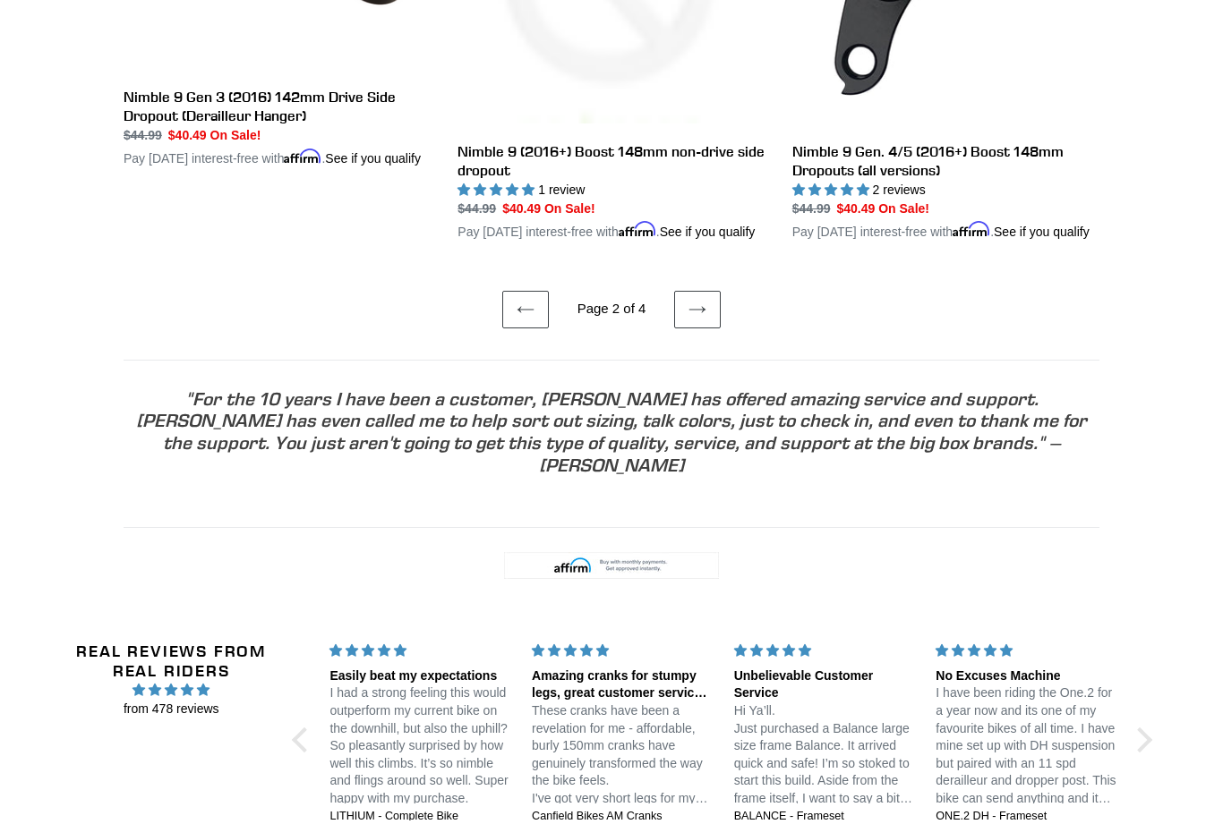
click at [711, 328] on link "Next page" at bounding box center [697, 310] width 47 height 38
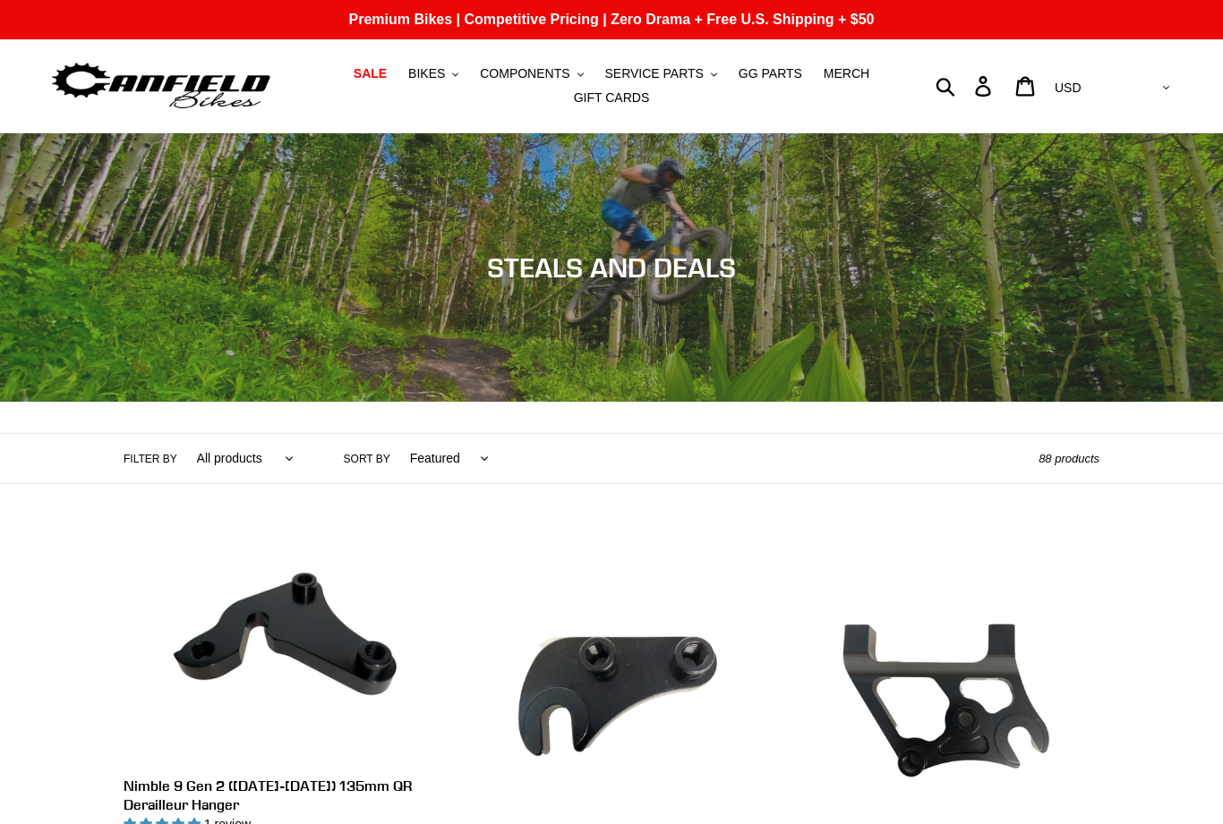
click at [440, 67] on span "BIKES" at bounding box center [426, 73] width 37 height 15
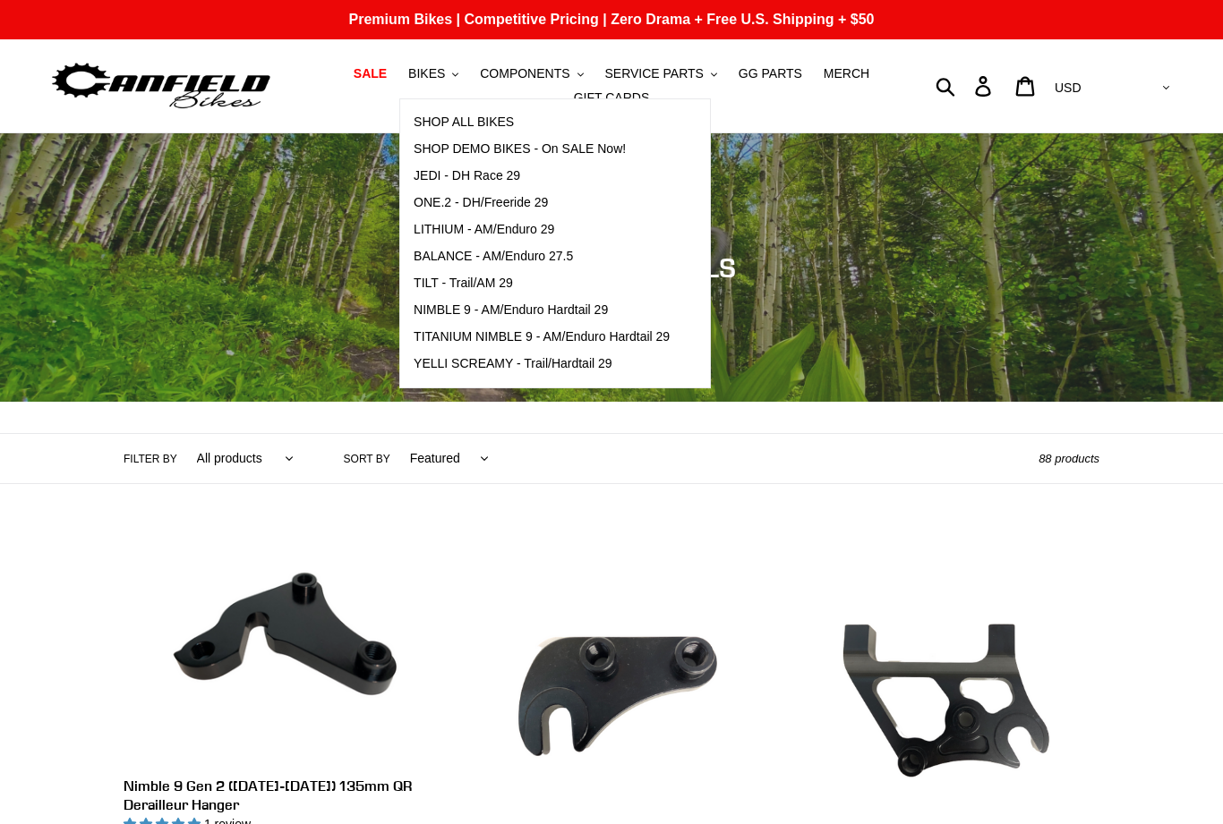
click at [441, 176] on span "JEDI - DH Race 29" at bounding box center [467, 175] width 107 height 15
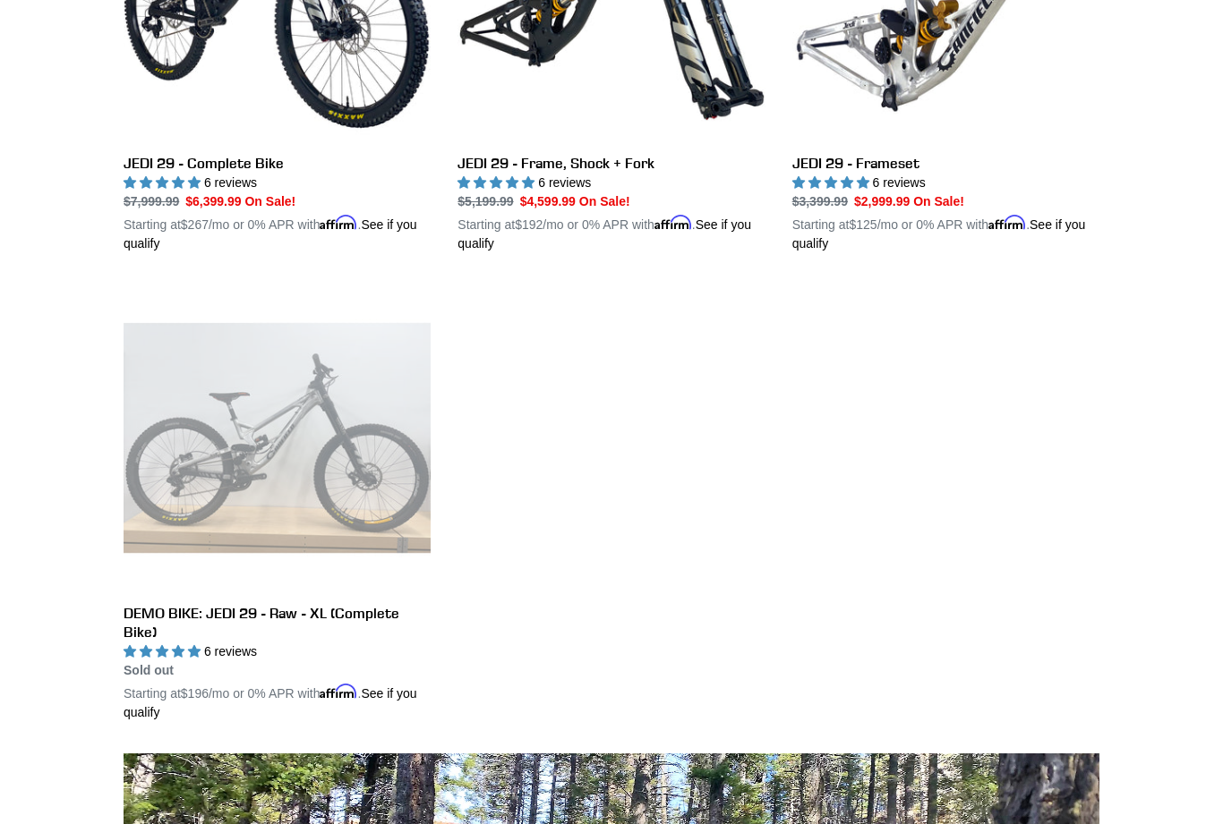
scroll to position [663, 0]
